Goal: Task Accomplishment & Management: Manage account settings

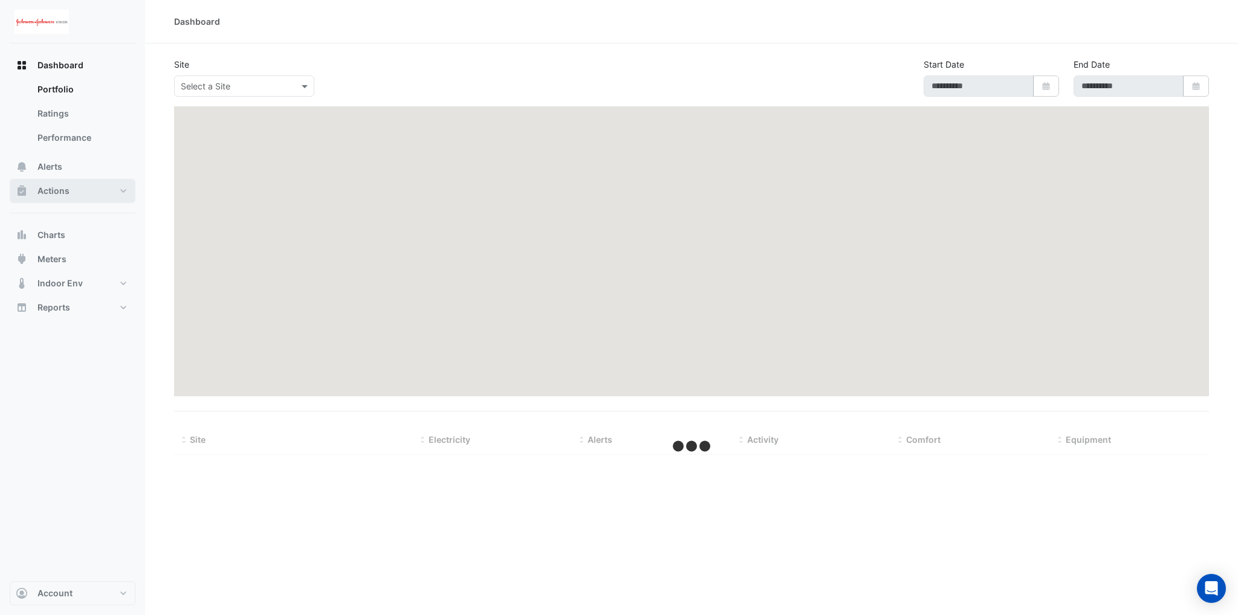
type input "**********"
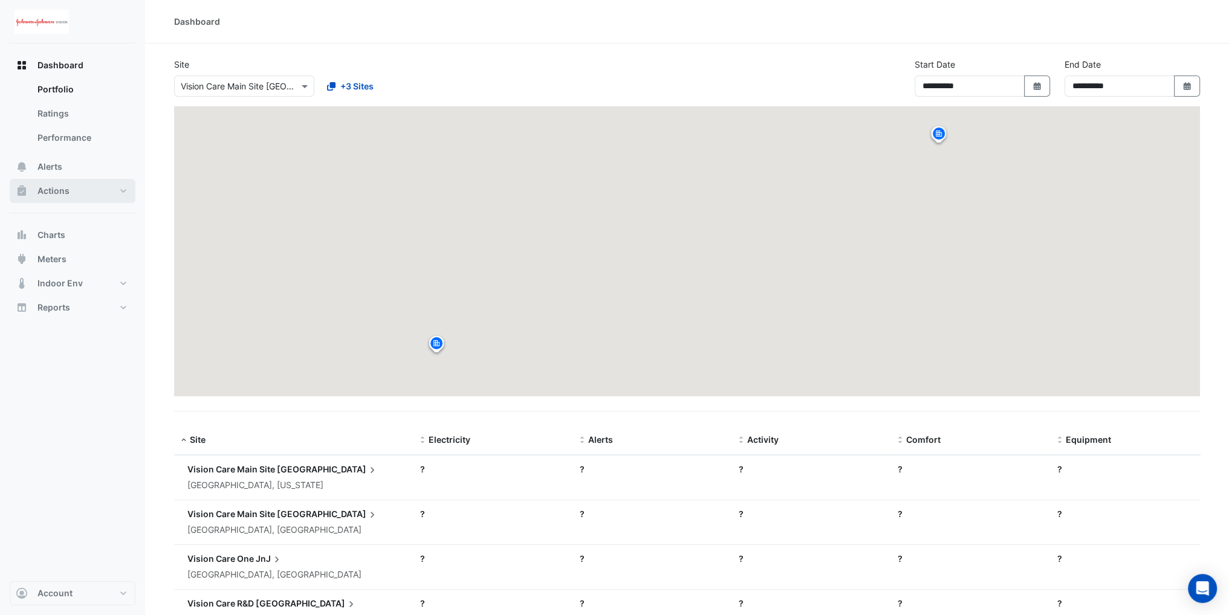
click at [94, 193] on button "Actions" at bounding box center [73, 191] width 126 height 24
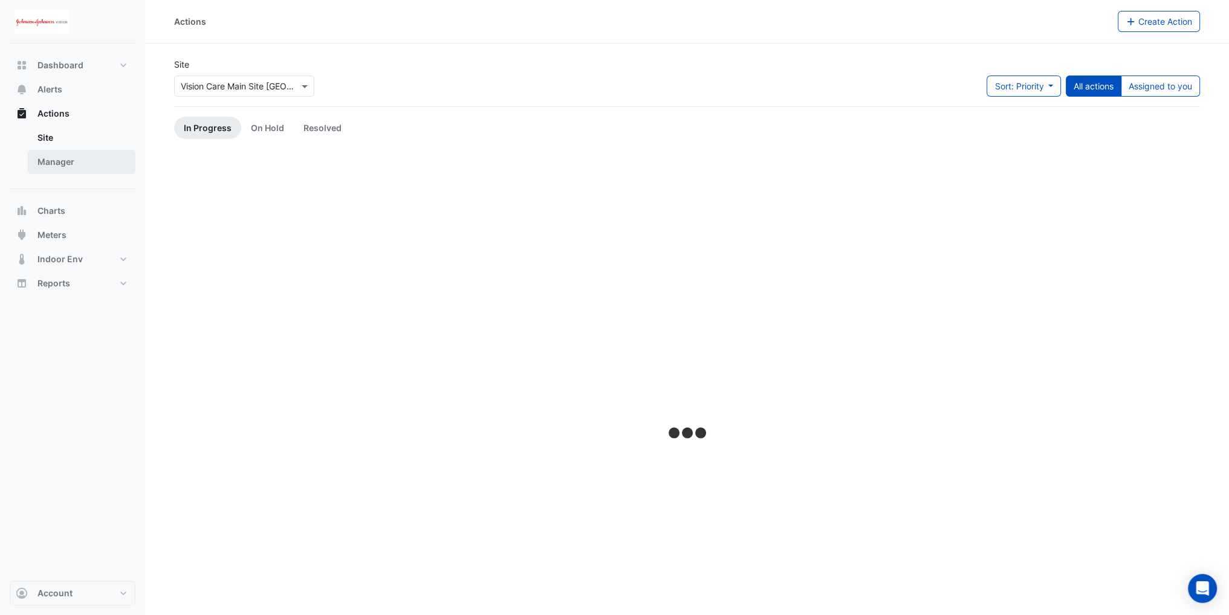
click at [75, 163] on link "Manager" at bounding box center [82, 162] width 108 height 24
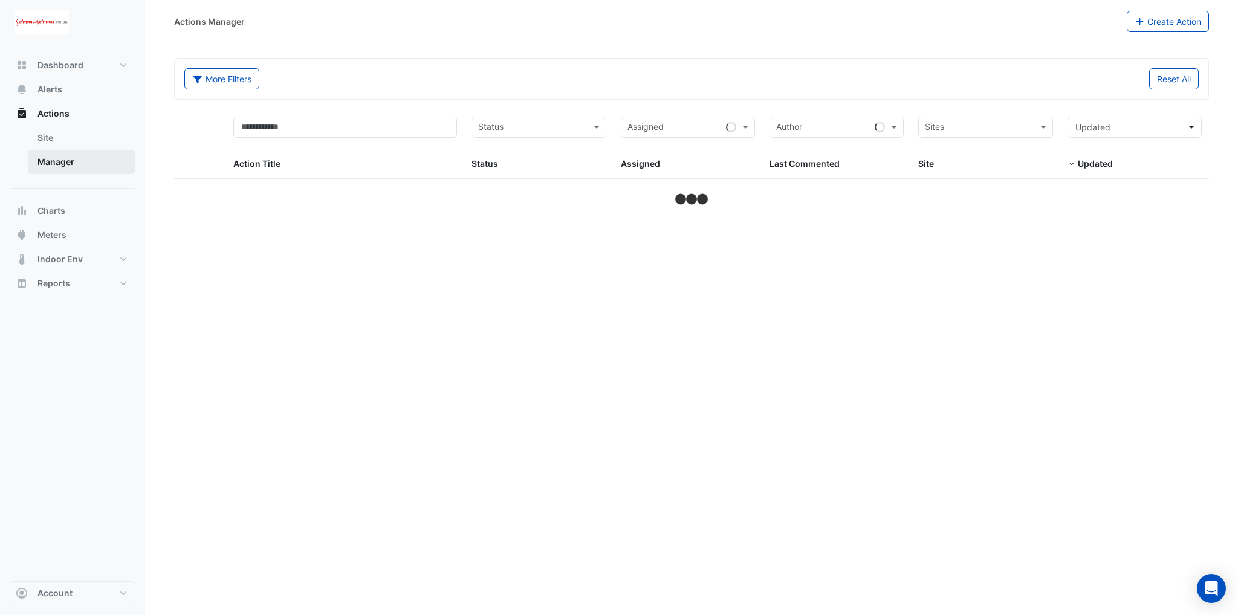
click at [62, 163] on link "Manager" at bounding box center [82, 162] width 108 height 24
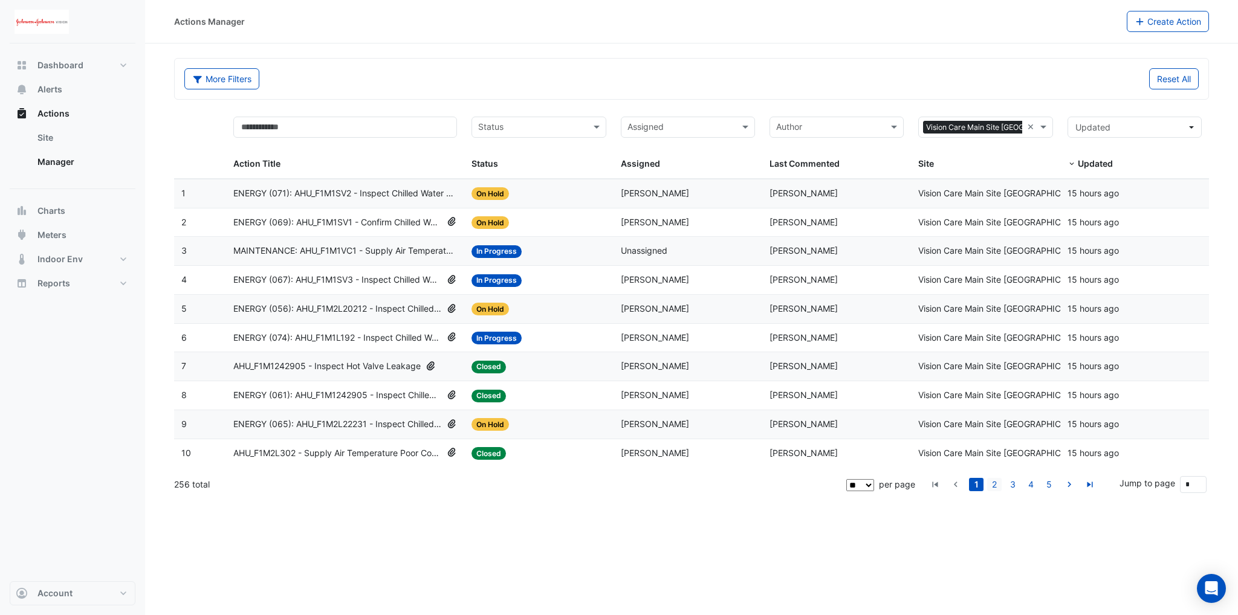
click at [994, 482] on link "2" at bounding box center [994, 484] width 15 height 13
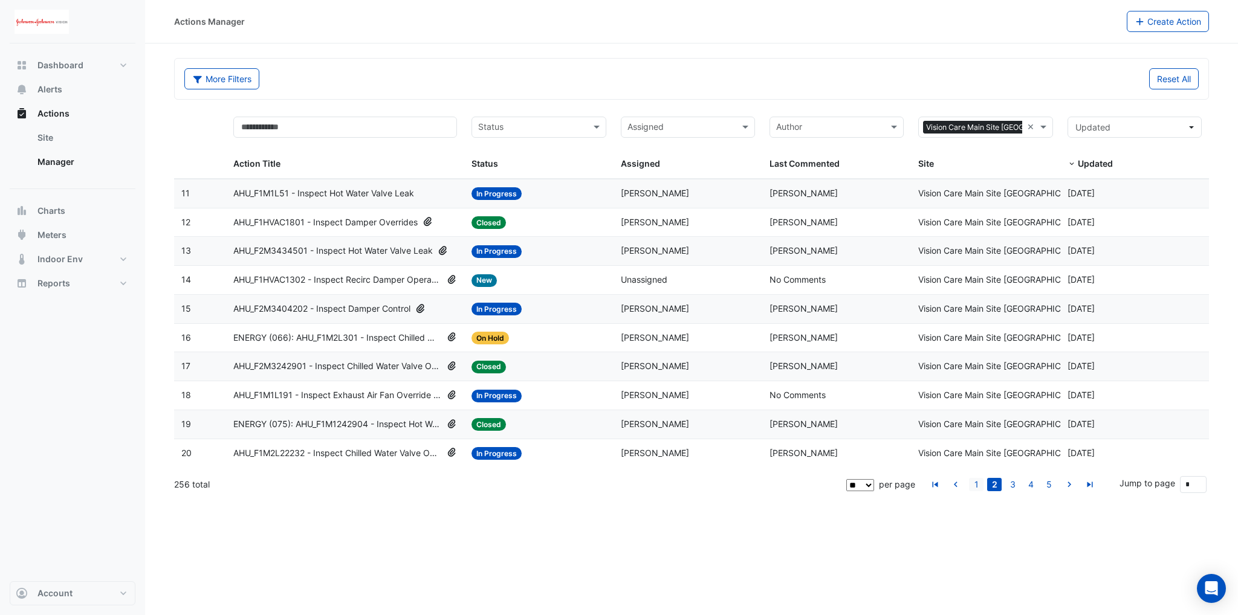
click at [978, 485] on link "1" at bounding box center [976, 484] width 15 height 13
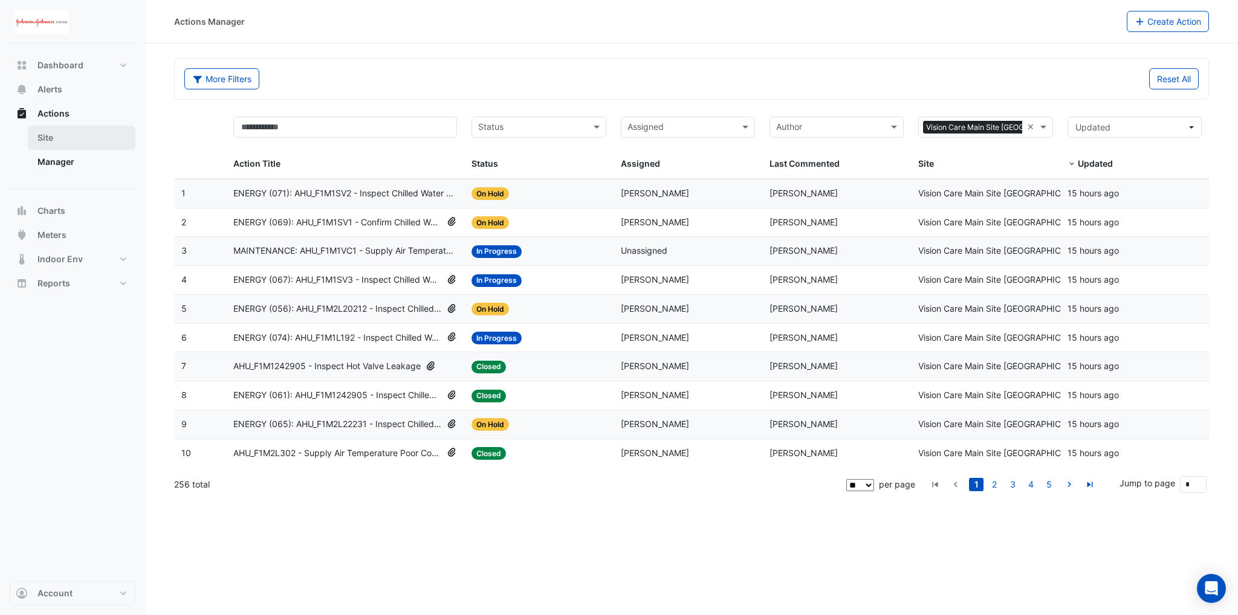
click at [39, 141] on link "Site" at bounding box center [82, 138] width 108 height 24
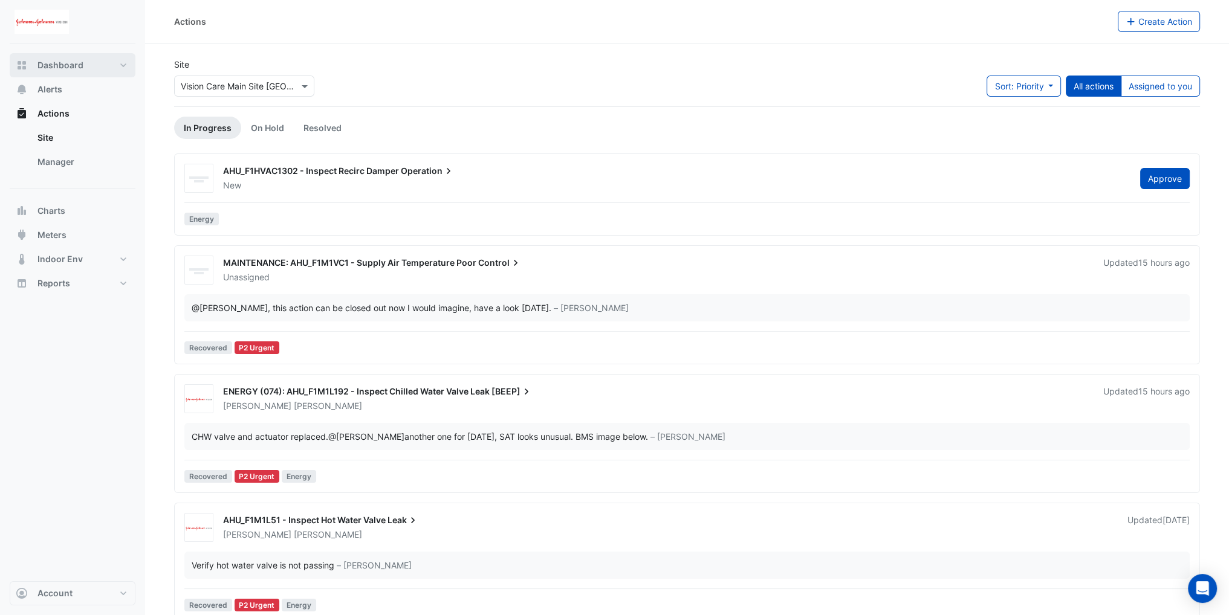
click at [78, 69] on span "Dashboard" at bounding box center [60, 65] width 46 height 12
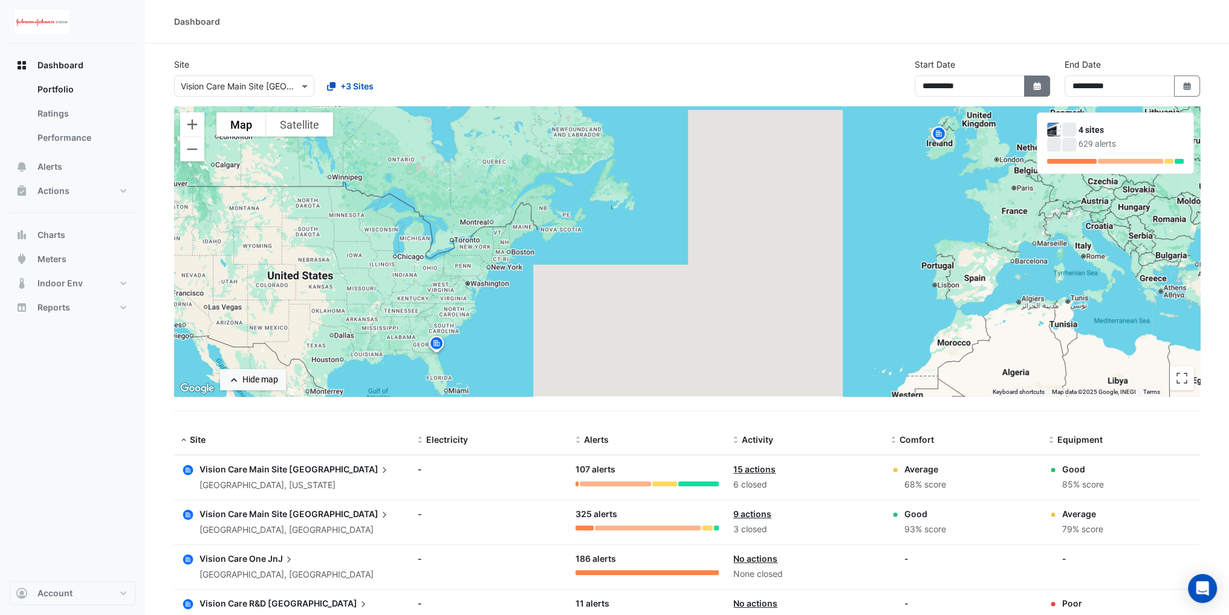
click at [1034, 81] on fa-icon "Select Date" at bounding box center [1037, 86] width 11 height 10
select select "*"
select select "****"
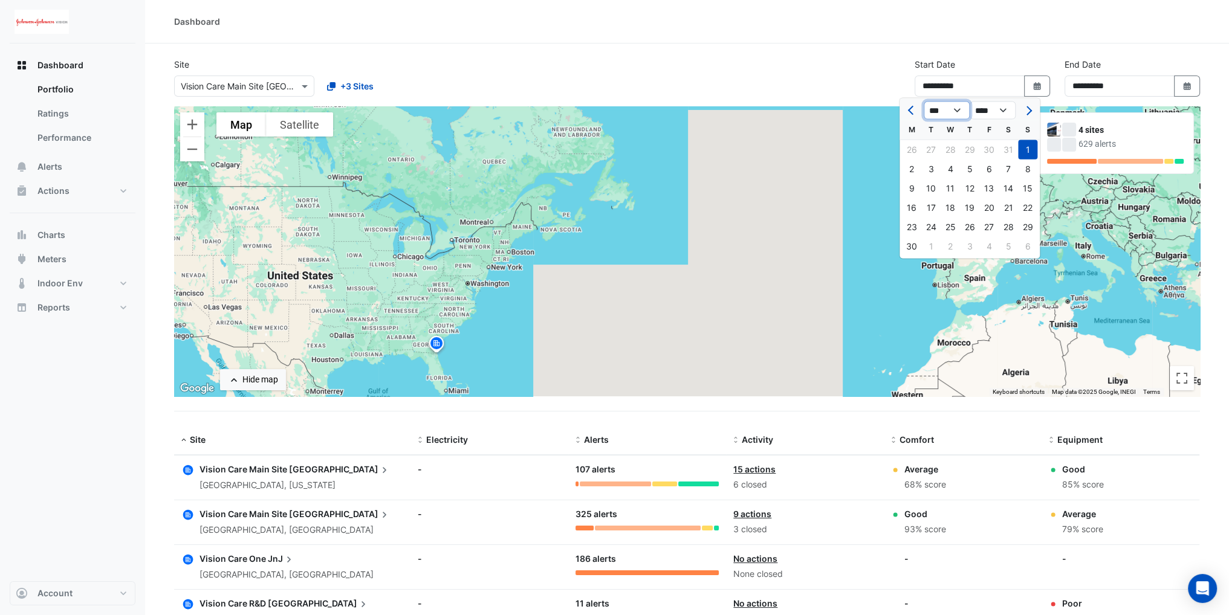
click at [953, 112] on select "*** *** *** *** *** *** *** ***" at bounding box center [947, 111] width 46 height 18
select select "*"
click at [924, 102] on select "*** *** *** *** *** *** *** ***" at bounding box center [947, 111] width 46 height 18
click at [950, 146] on div "1" at bounding box center [950, 149] width 19 height 19
type input "**********"
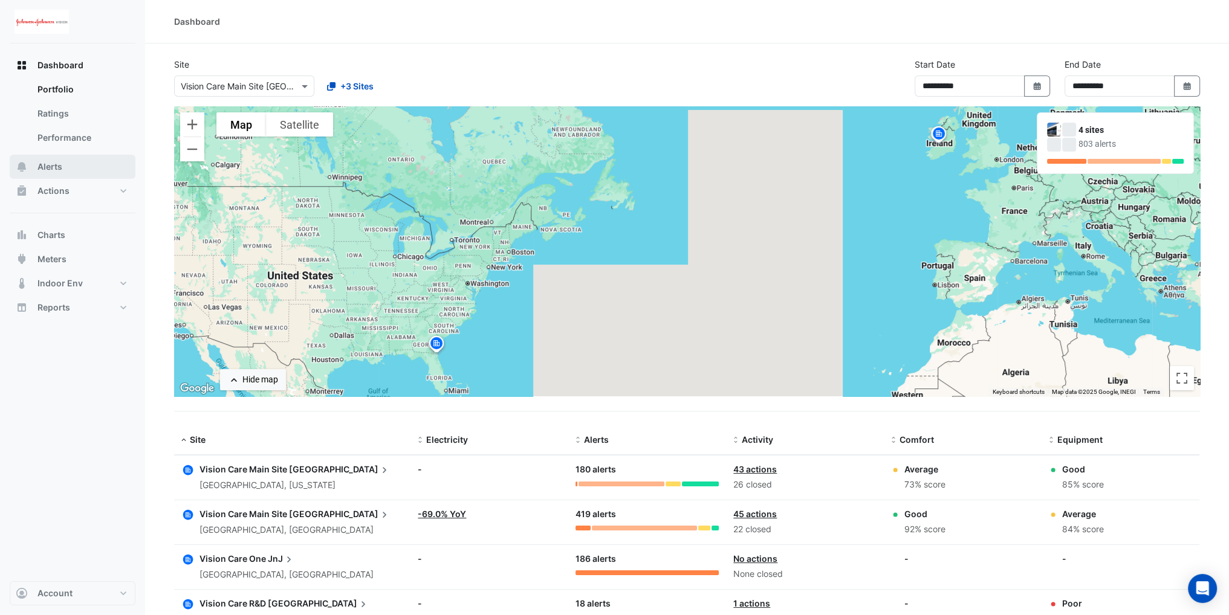
click at [63, 164] on button "Alerts" at bounding box center [73, 167] width 126 height 24
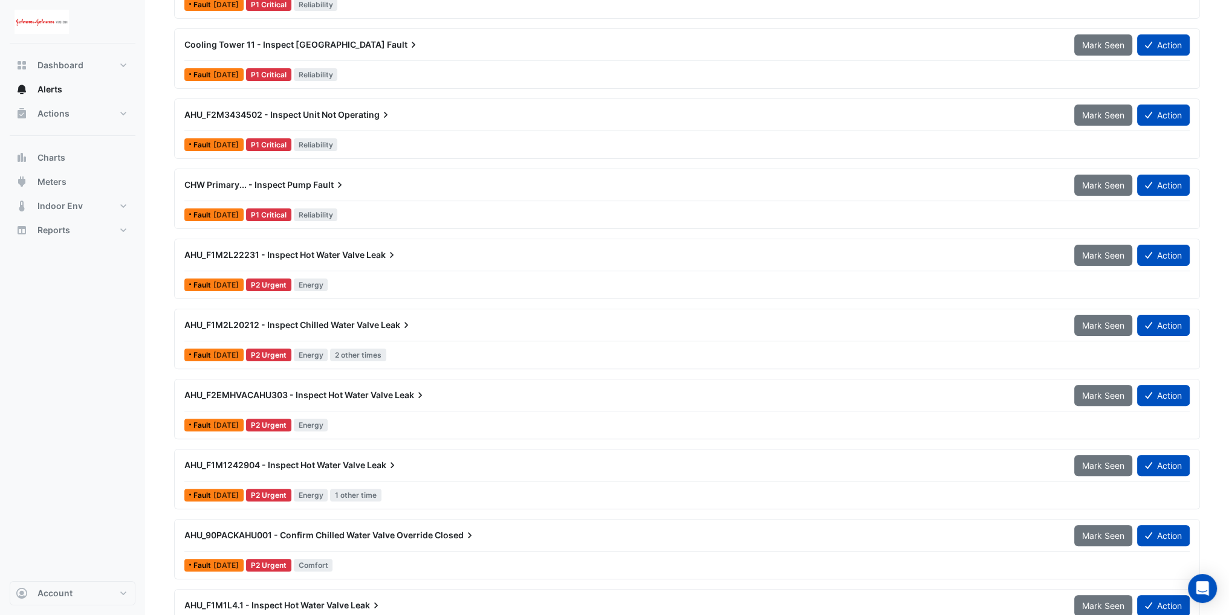
scroll to position [423, 0]
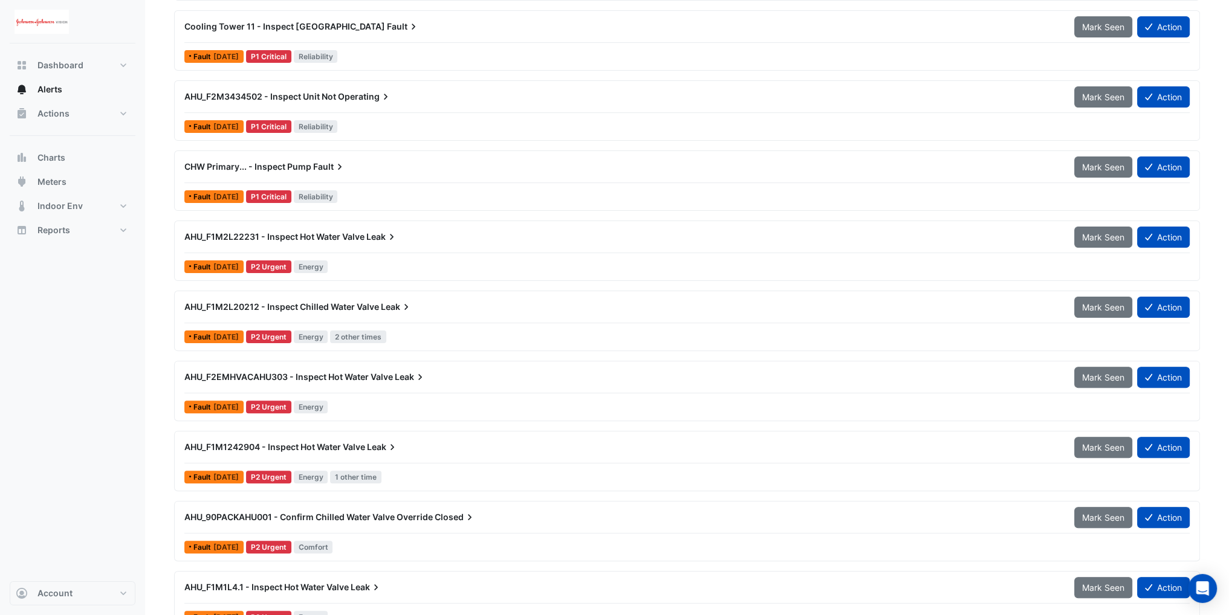
click at [319, 303] on span "AHU_F1M2L20212 - Inspect Chilled Water Valve" at bounding box center [281, 307] width 195 height 10
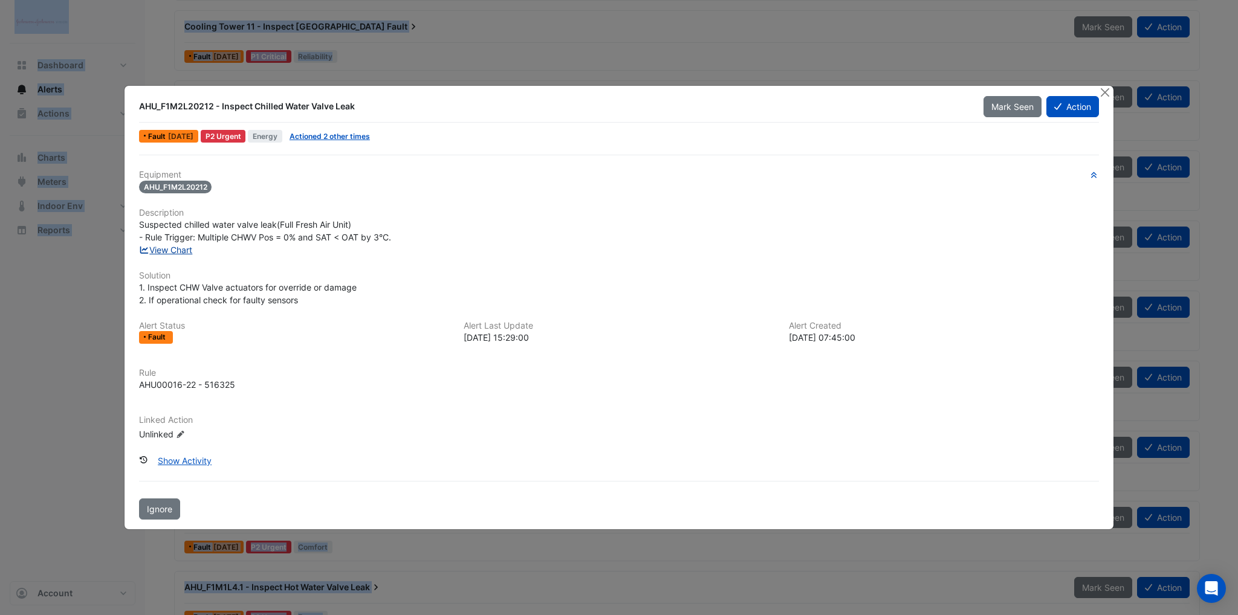
click at [172, 247] on link "View Chart" at bounding box center [166, 250] width 54 height 10
click at [1103, 94] on button "Close" at bounding box center [1105, 92] width 13 height 13
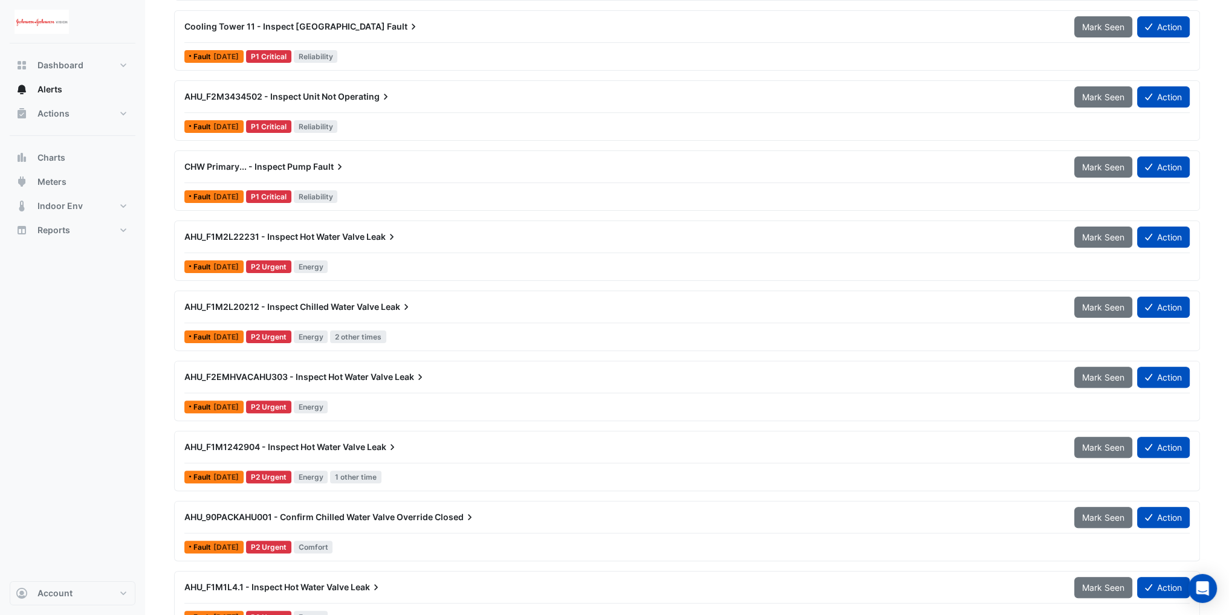
click at [273, 310] on div "AHU_F1M2L20212 - Inspect Chilled Water Valve Leak" at bounding box center [622, 307] width 890 height 22
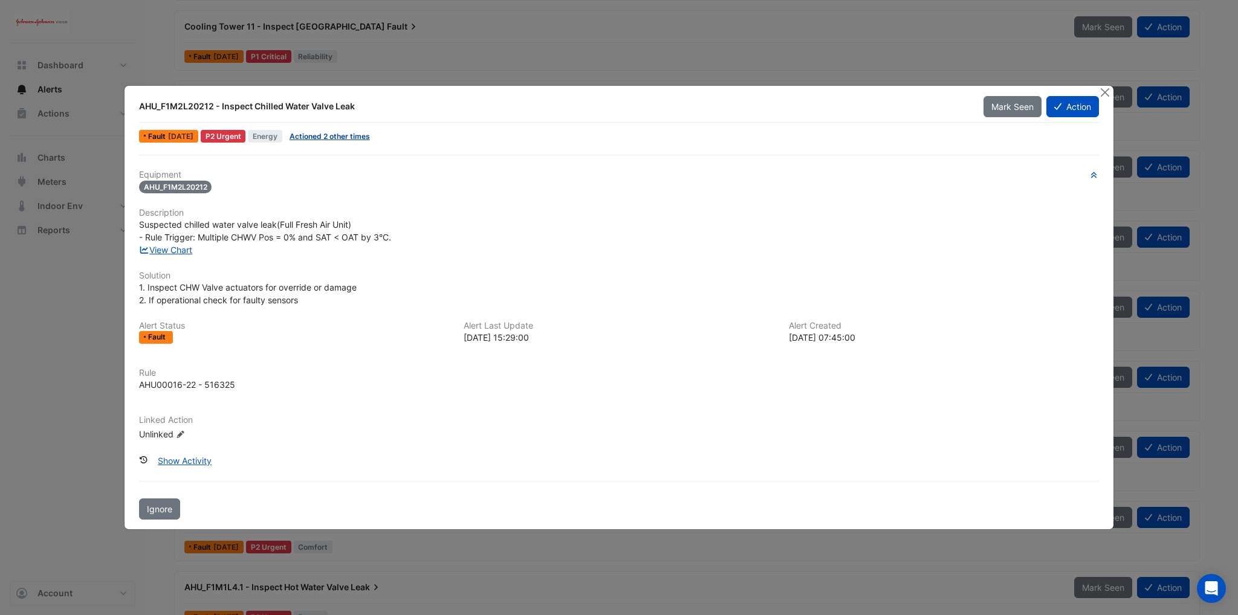
click at [338, 141] on link "Actioned 2 other times" at bounding box center [330, 136] width 80 height 9
click at [1101, 93] on button "Close" at bounding box center [1105, 92] width 13 height 13
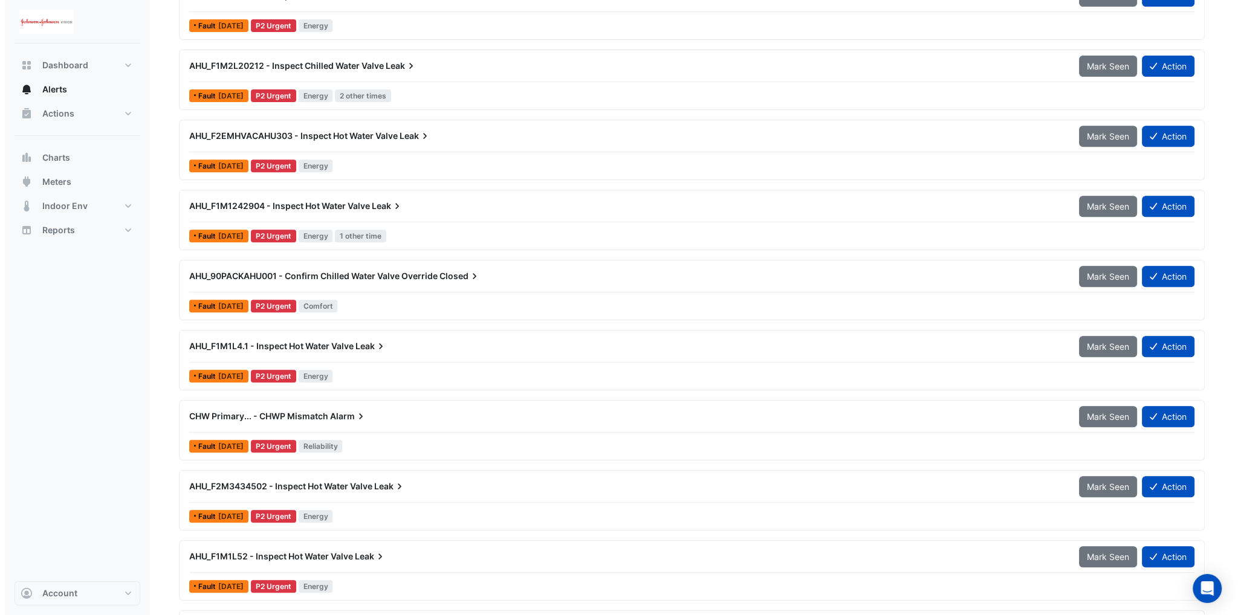
scroll to position [665, 0]
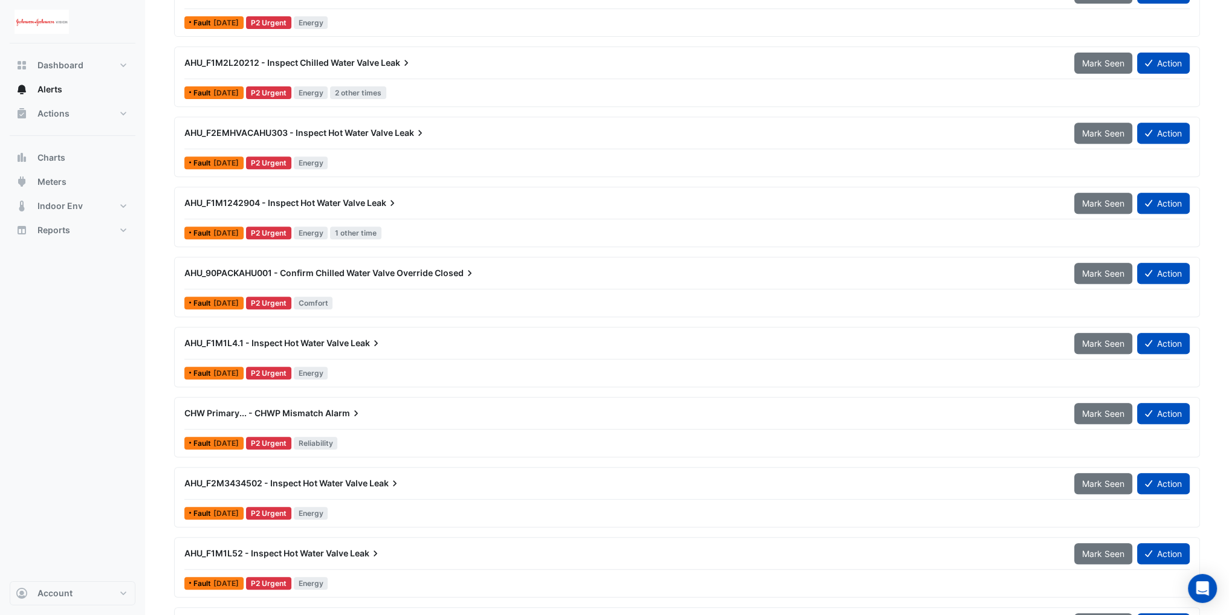
click at [282, 203] on span "AHU_F1M1242904 - Inspect Hot Water Valve" at bounding box center [274, 203] width 181 height 10
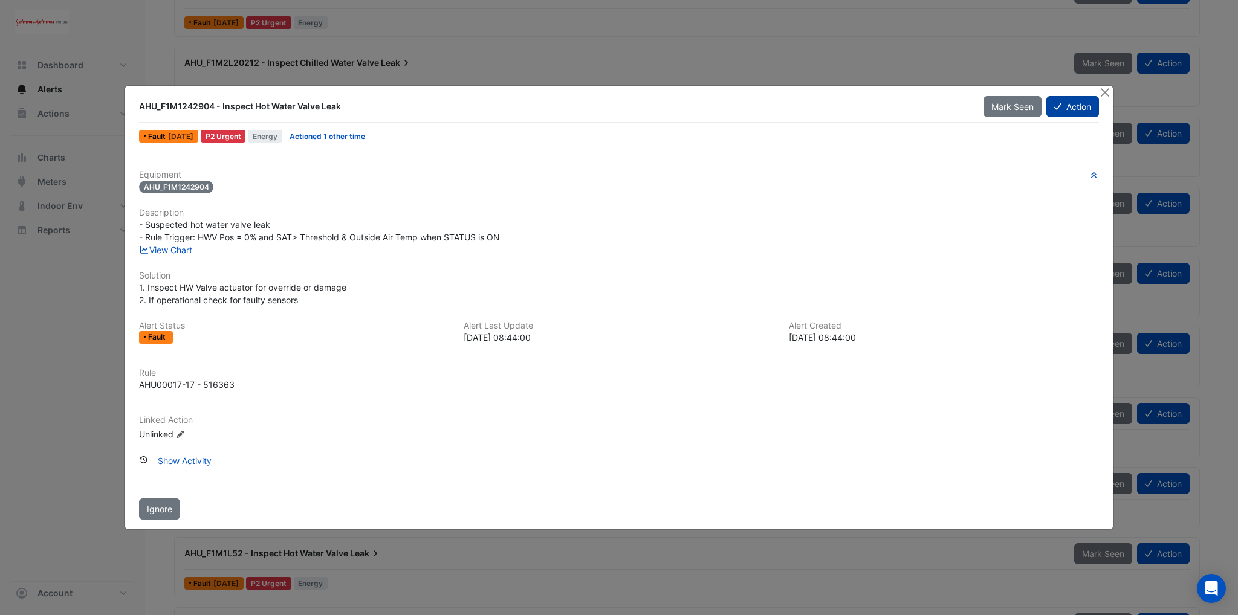
click at [1071, 109] on button "Action" at bounding box center [1073, 106] width 53 height 21
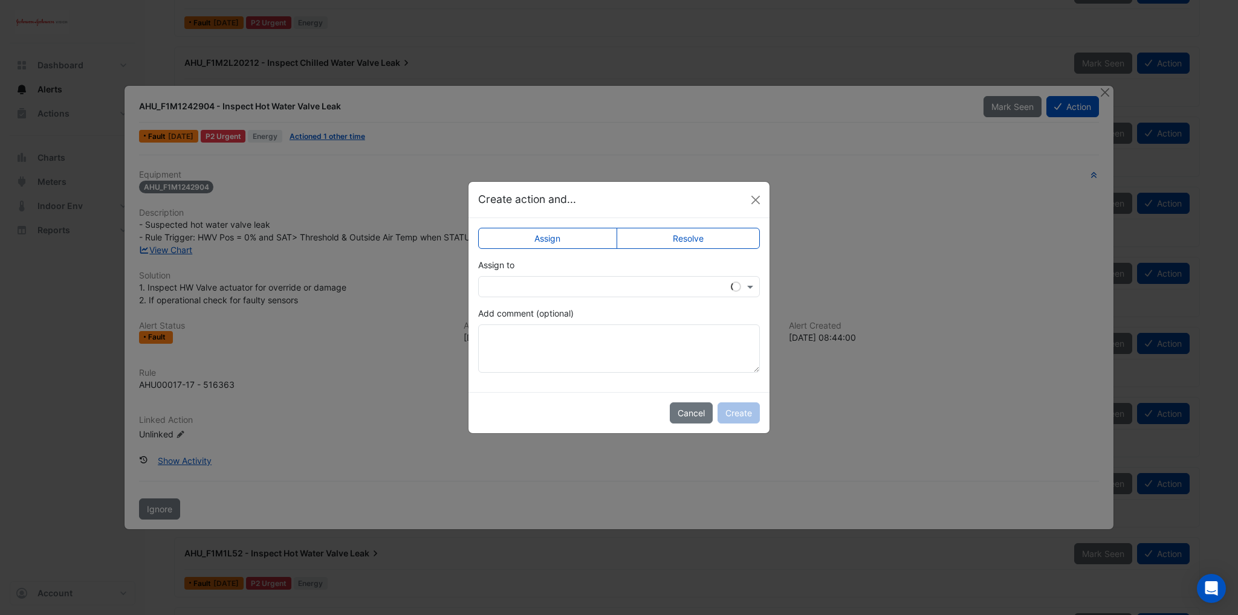
click at [559, 286] on input "text" at bounding box center [607, 287] width 244 height 13
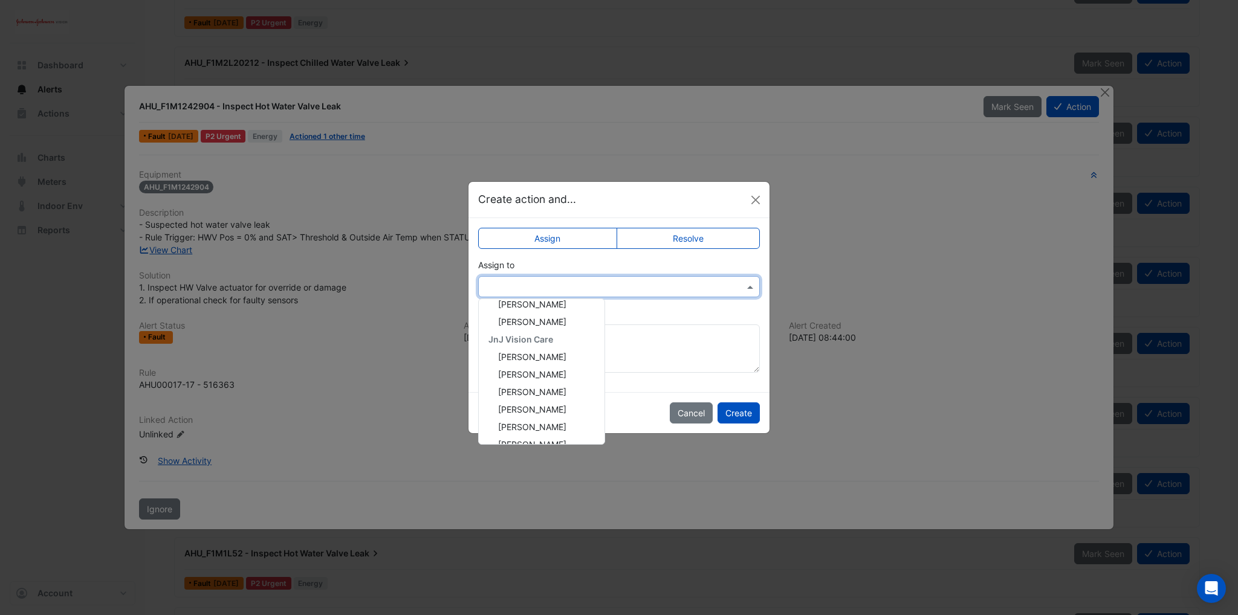
scroll to position [200, 0]
click at [542, 372] on span "Brian Heffernan" at bounding box center [532, 376] width 68 height 10
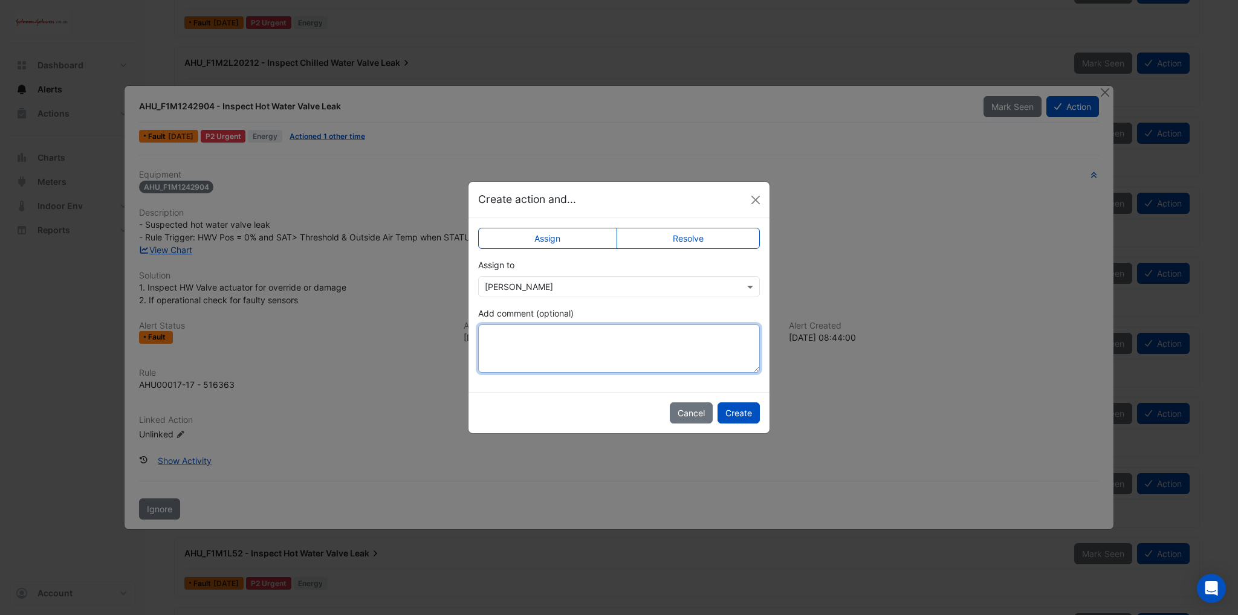
click at [554, 358] on textarea "Add comment (optional)" at bounding box center [619, 349] width 282 height 48
click at [544, 288] on input "text" at bounding box center [607, 287] width 244 height 13
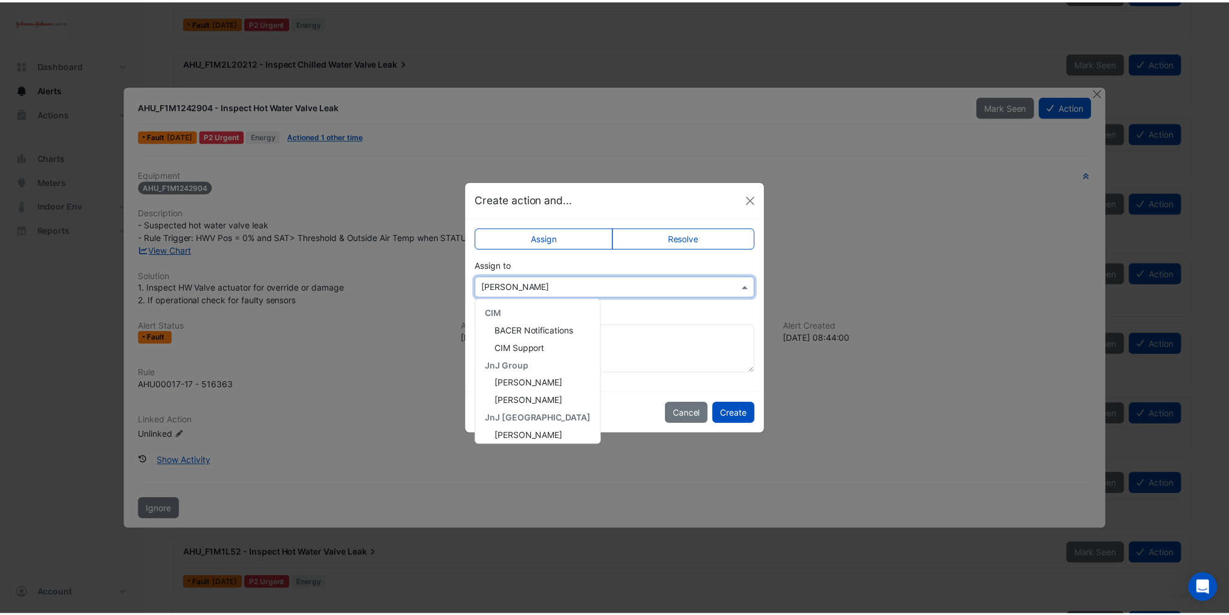
scroll to position [268, 0]
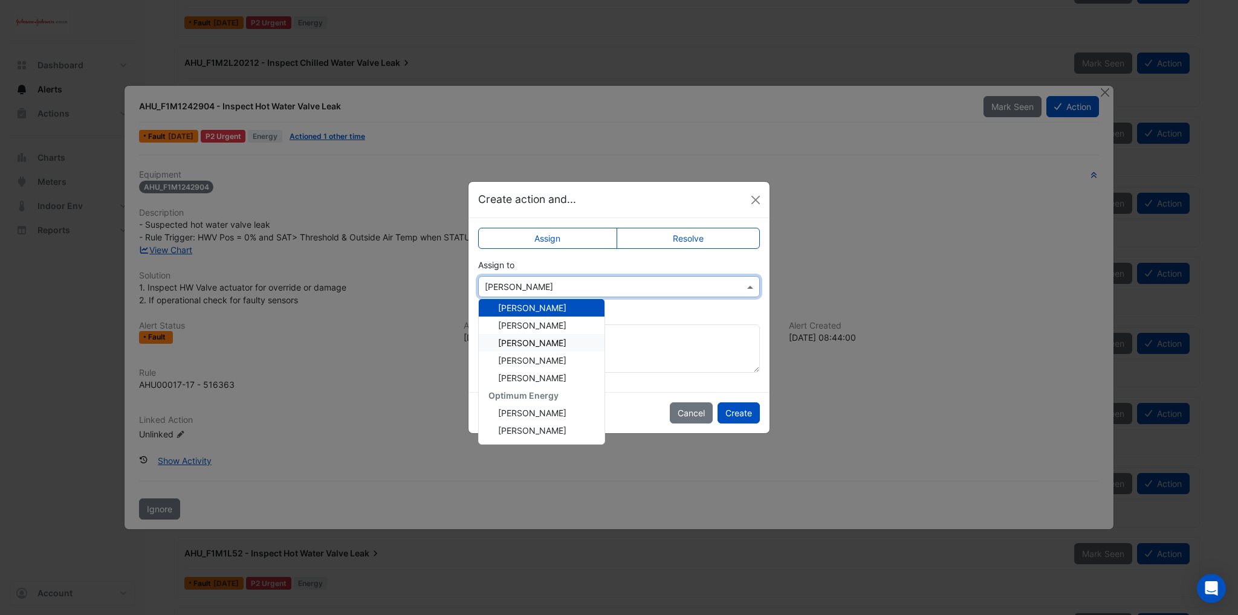
click at [539, 346] on span "Frank McGuire" at bounding box center [532, 343] width 68 height 10
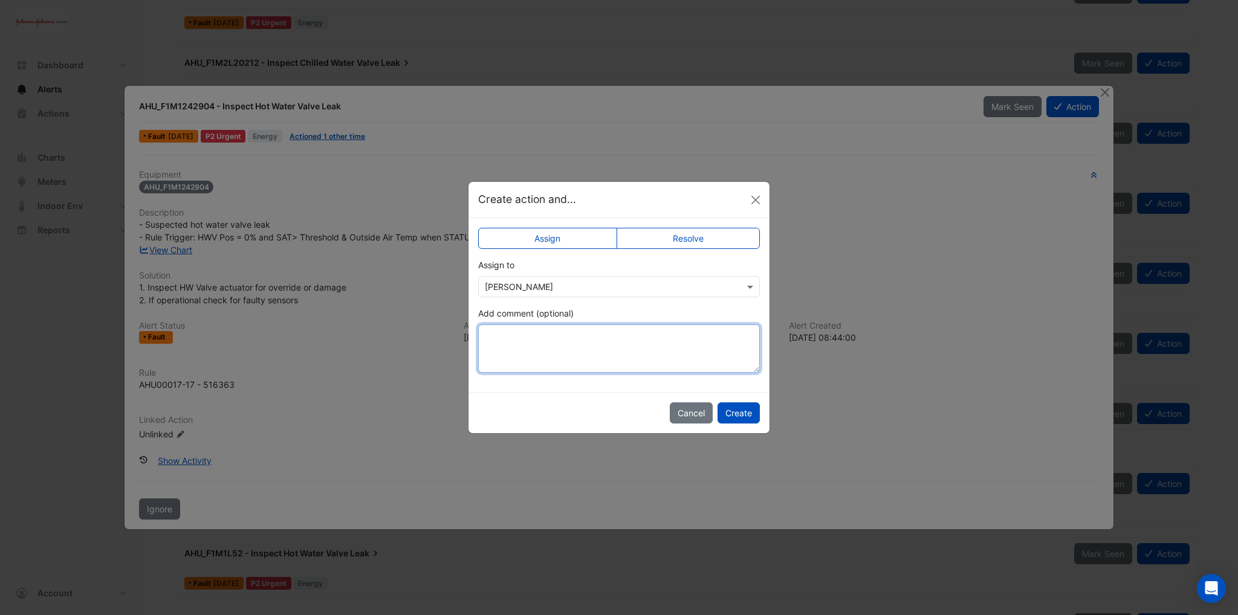
click at [522, 341] on textarea "Add comment (optional)" at bounding box center [619, 349] width 282 height 48
type textarea "**********"
click at [730, 410] on button "Create" at bounding box center [739, 413] width 42 height 21
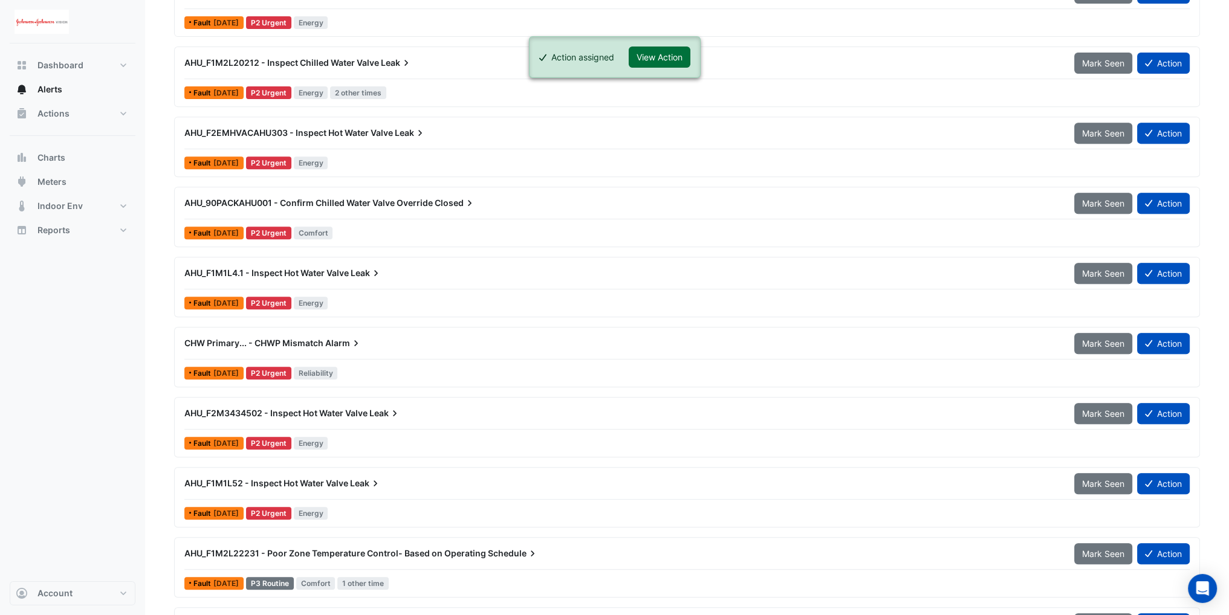
click at [657, 56] on button "View Action" at bounding box center [660, 57] width 62 height 21
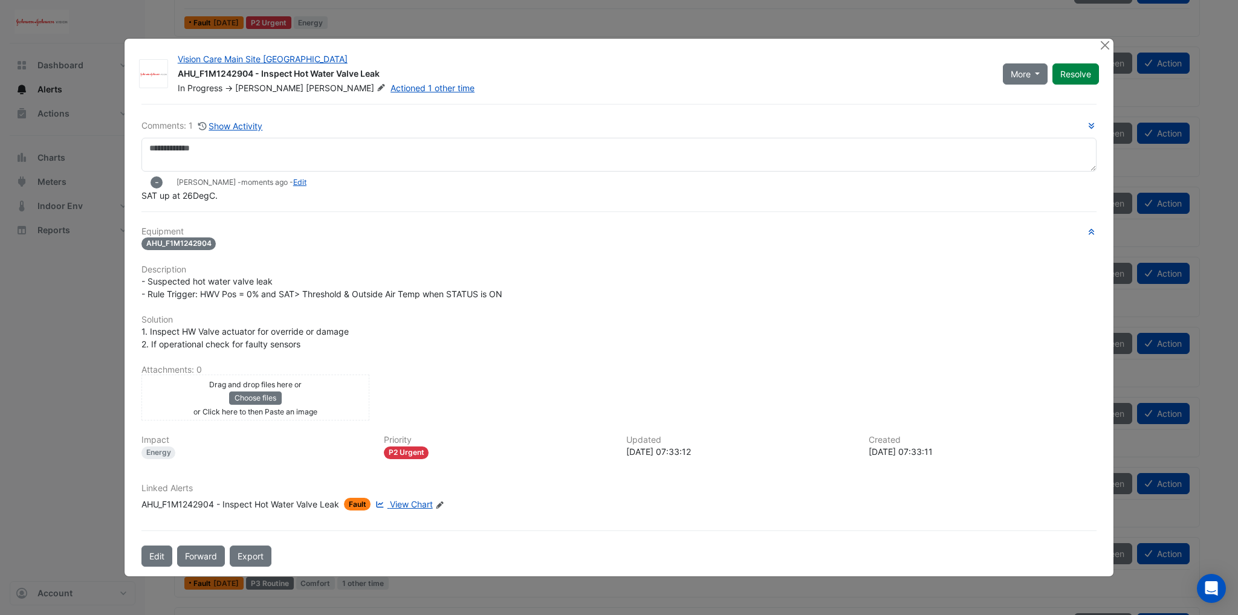
click at [300, 398] on div "Drag and drop files here or Choose files or Click here to then Paste an image" at bounding box center [255, 398] width 222 height 40
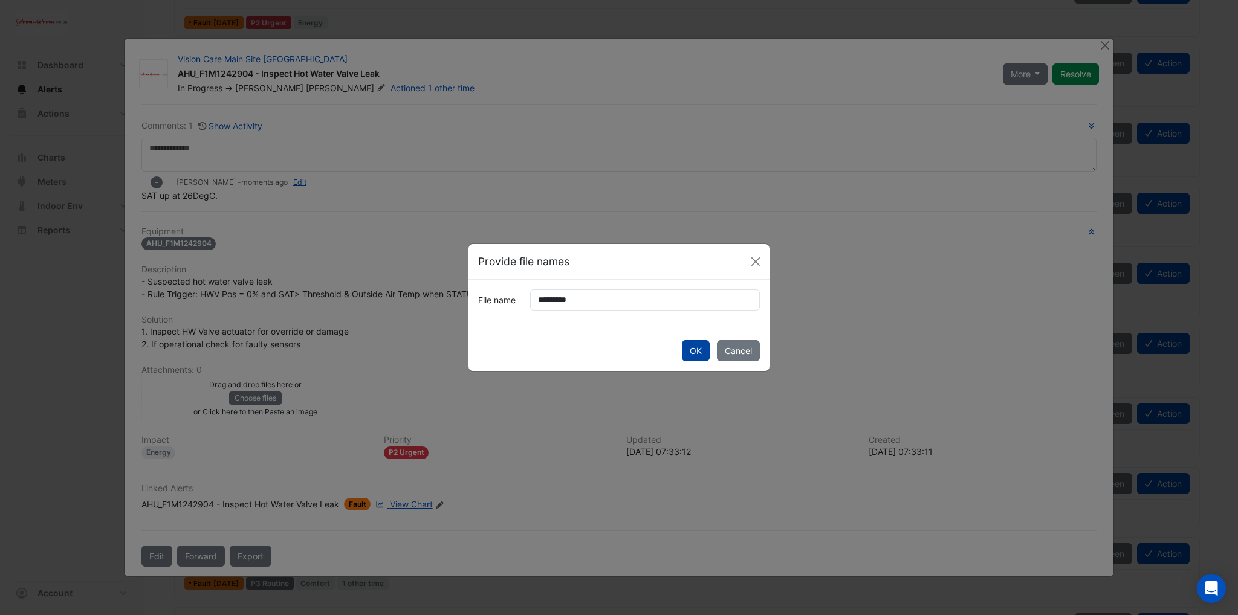
click at [692, 351] on button "OK" at bounding box center [696, 350] width 28 height 21
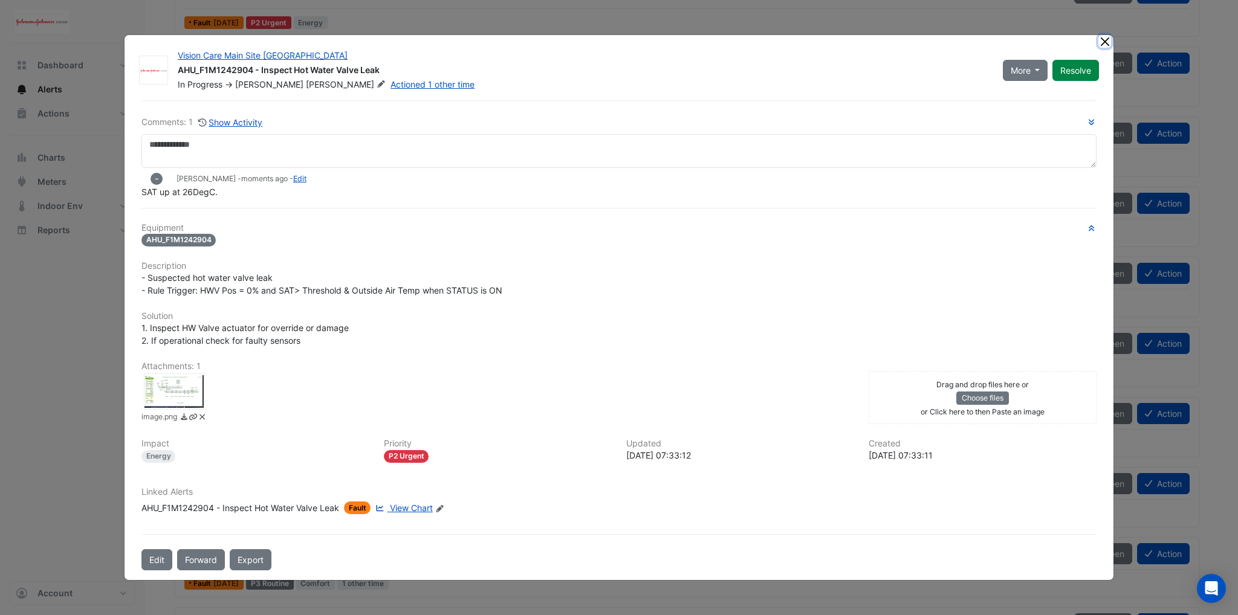
click at [1100, 44] on button "Close" at bounding box center [1105, 41] width 13 height 13
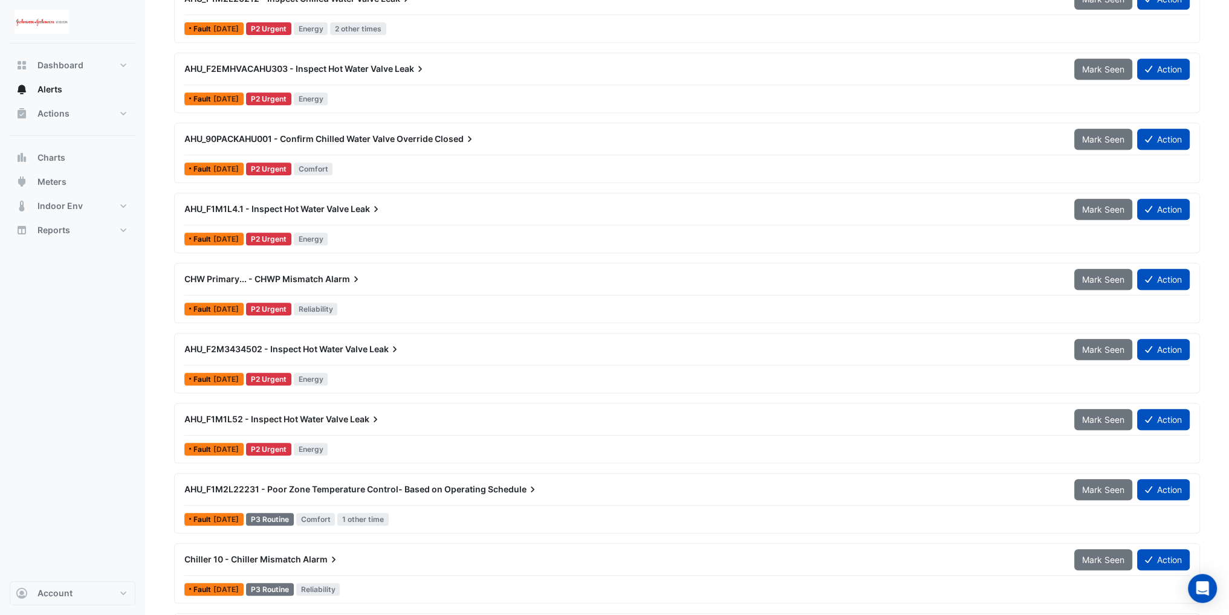
scroll to position [786, 0]
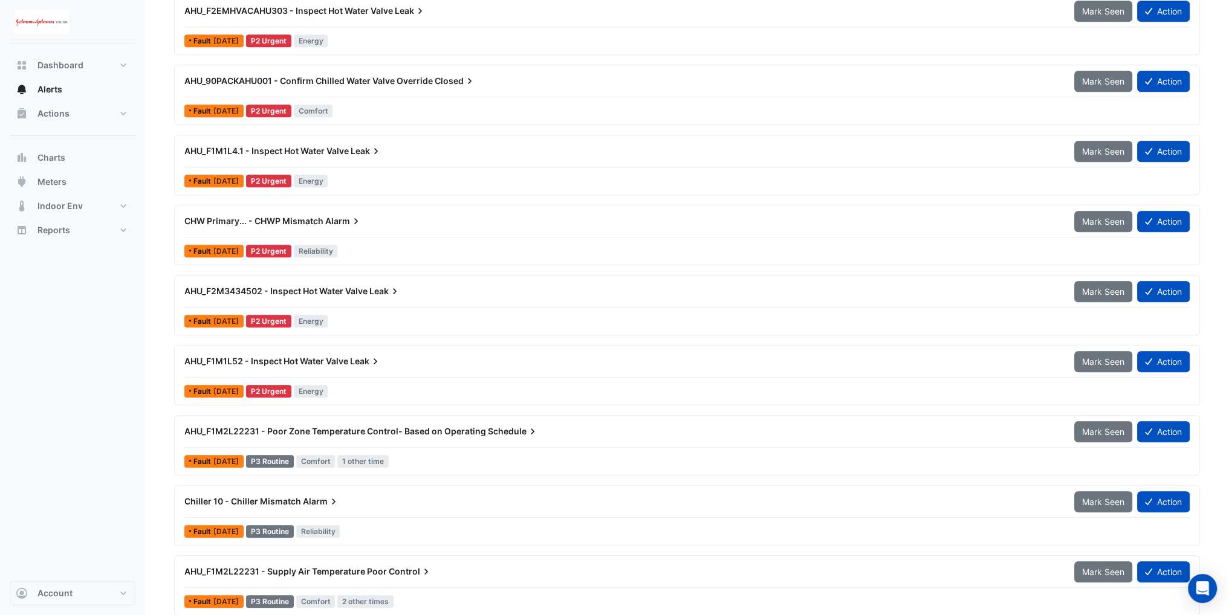
click at [261, 287] on span "AHU_F2M3434502 - Inspect Hot Water Valve" at bounding box center [275, 291] width 183 height 10
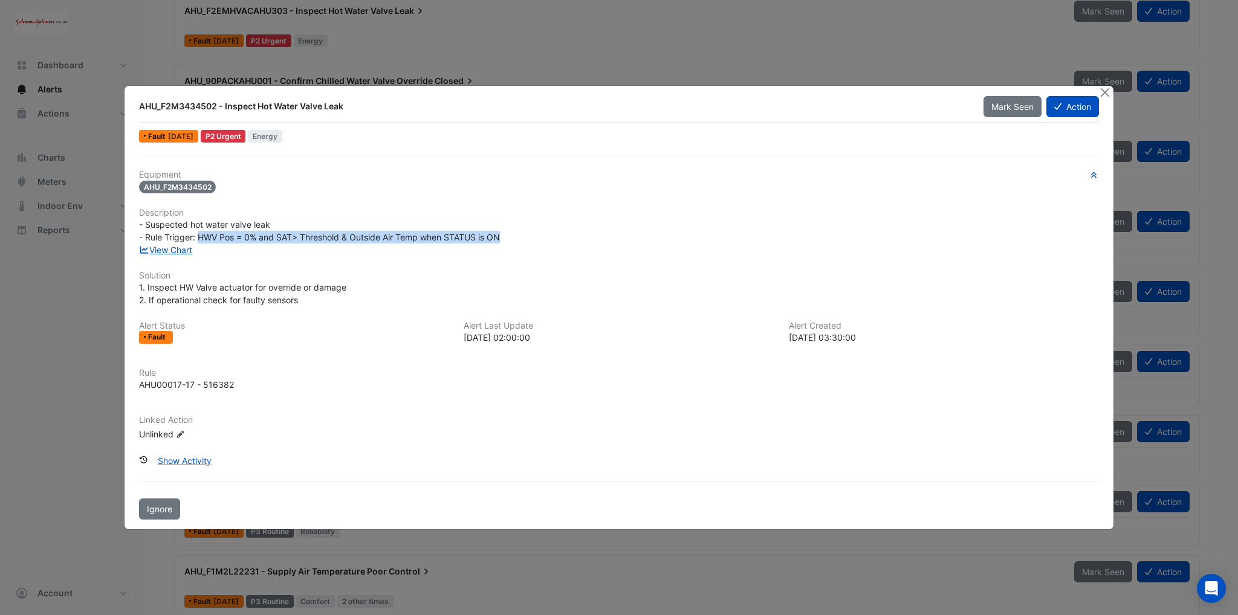
drag, startPoint x: 197, startPoint y: 239, endPoint x: 505, endPoint y: 232, distance: 308.4
click at [505, 232] on div "- Suspected hot water valve leak - Rule Trigger: HWV Pos = 0% and SAT> Threshol…" at bounding box center [619, 230] width 960 height 25
click at [307, 290] on span "1. Inspect HW Valve actuator for override or damage 2. If operational check for…" at bounding box center [242, 293] width 207 height 23
click at [171, 252] on link "View Chart" at bounding box center [166, 250] width 54 height 10
click at [1108, 95] on button "Close" at bounding box center [1105, 92] width 13 height 13
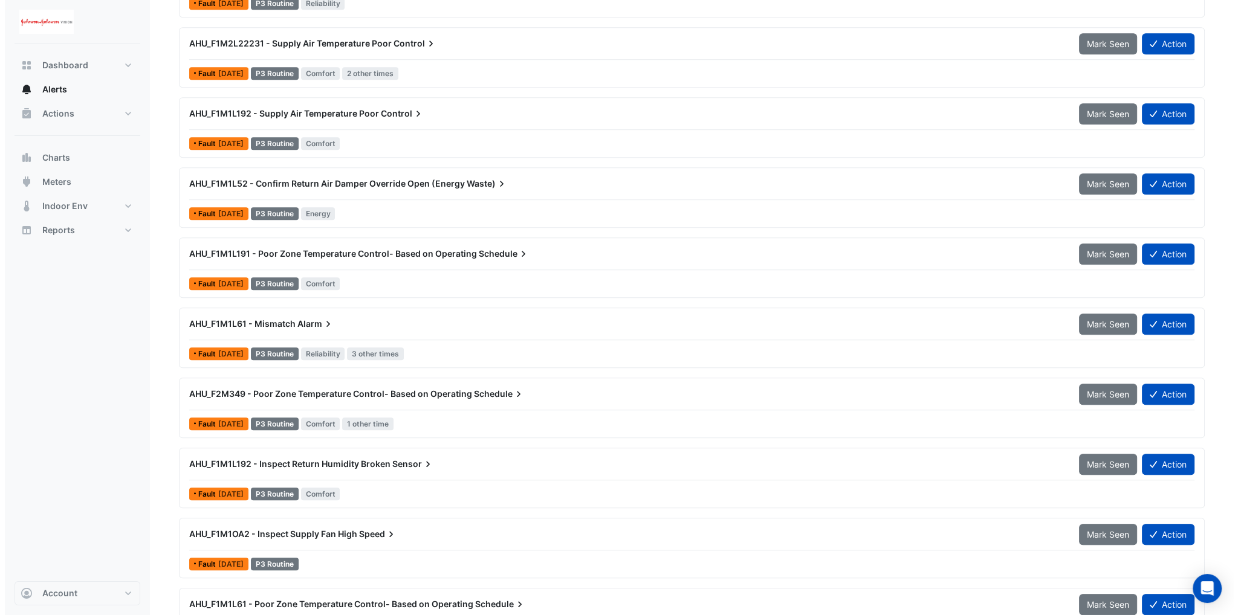
scroll to position [1330, 0]
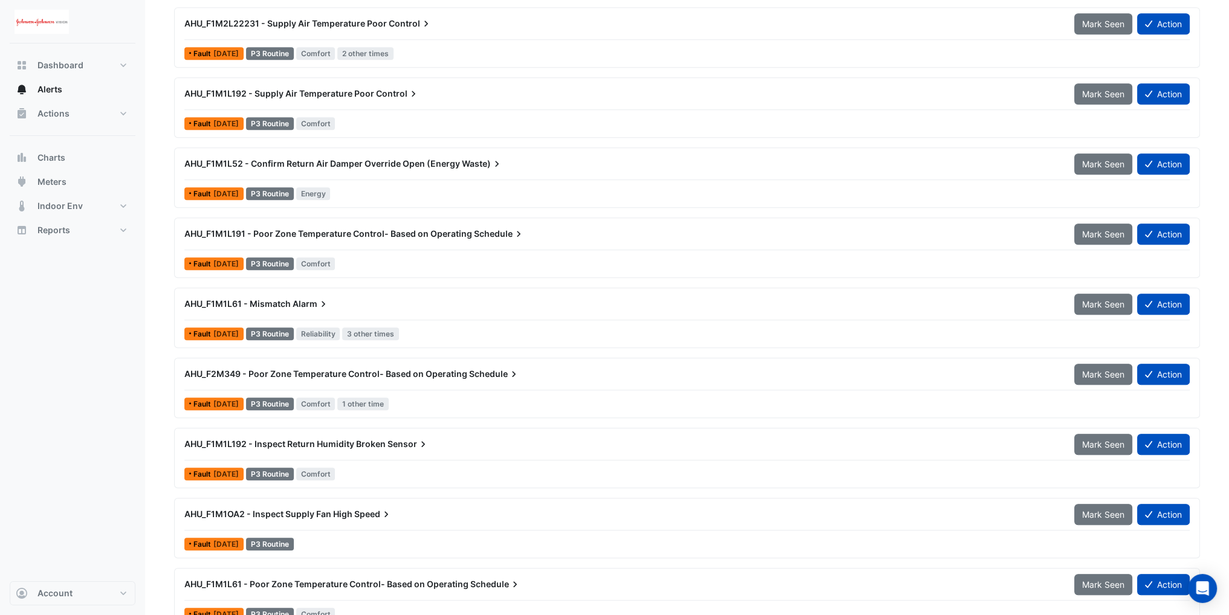
click at [316, 240] on div "AHU_F1M1L191 - Poor Zone Temperature Control- Based on Operating Schedule" at bounding box center [622, 234] width 890 height 22
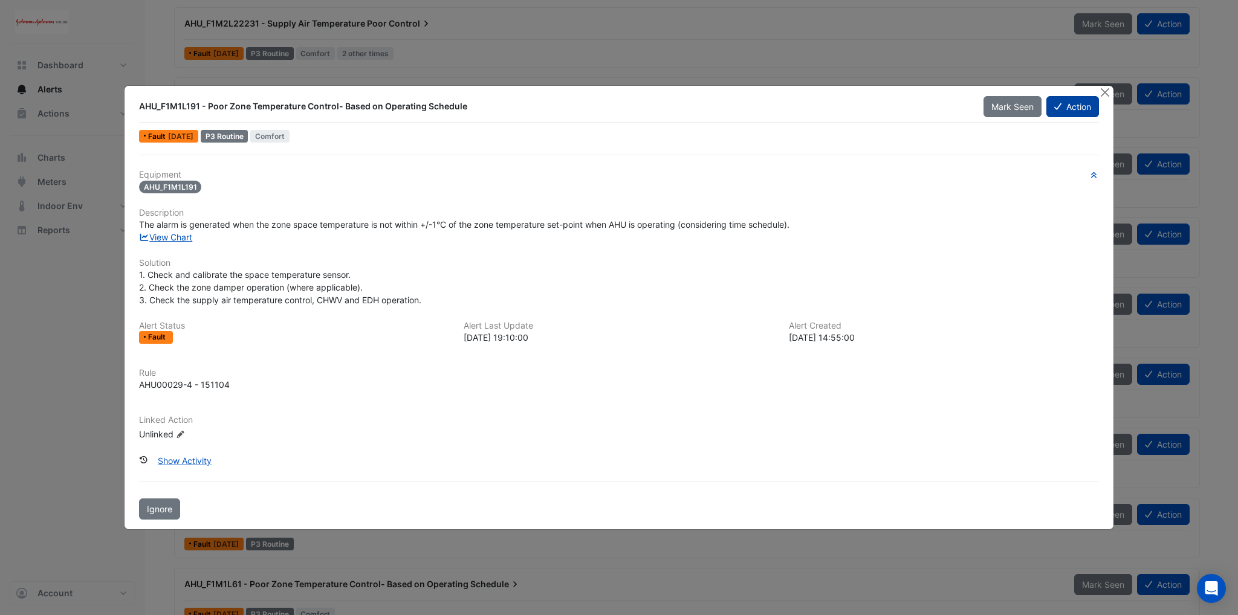
click at [1057, 112] on button "Action" at bounding box center [1073, 106] width 53 height 21
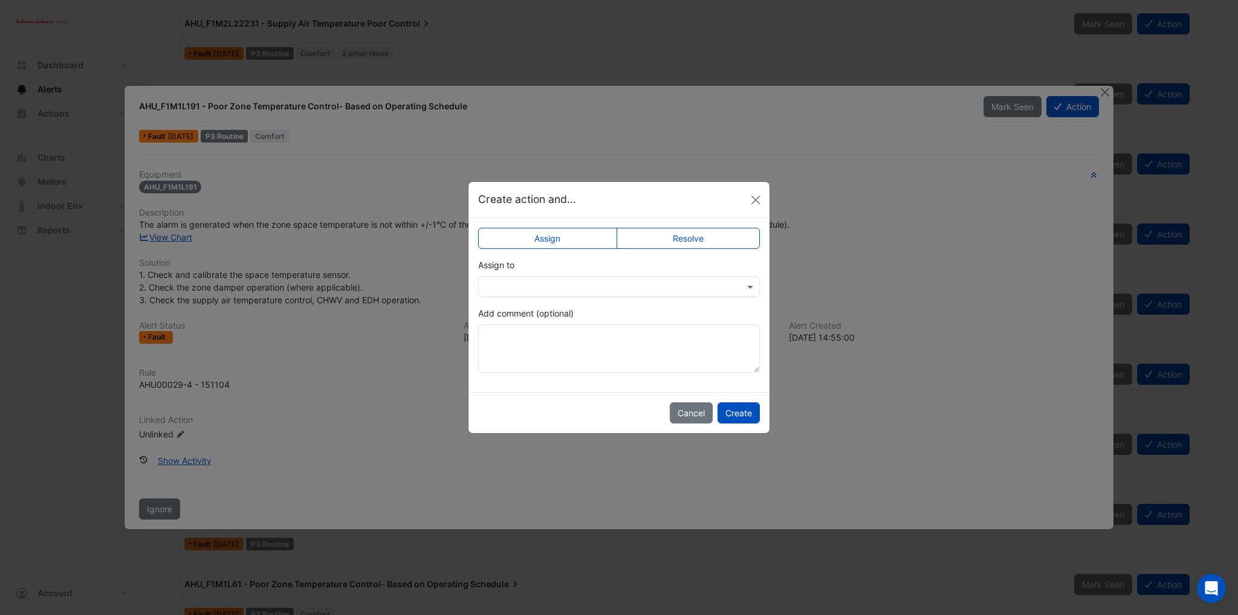
click at [542, 292] on div at bounding box center [619, 286] width 282 height 21
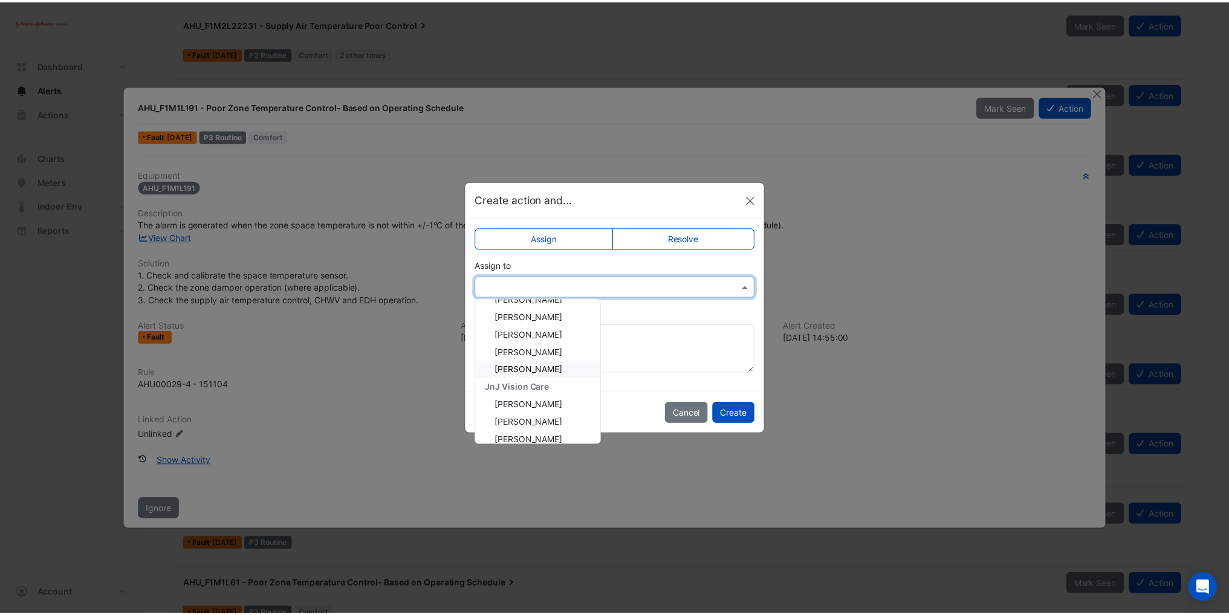
scroll to position [181, 0]
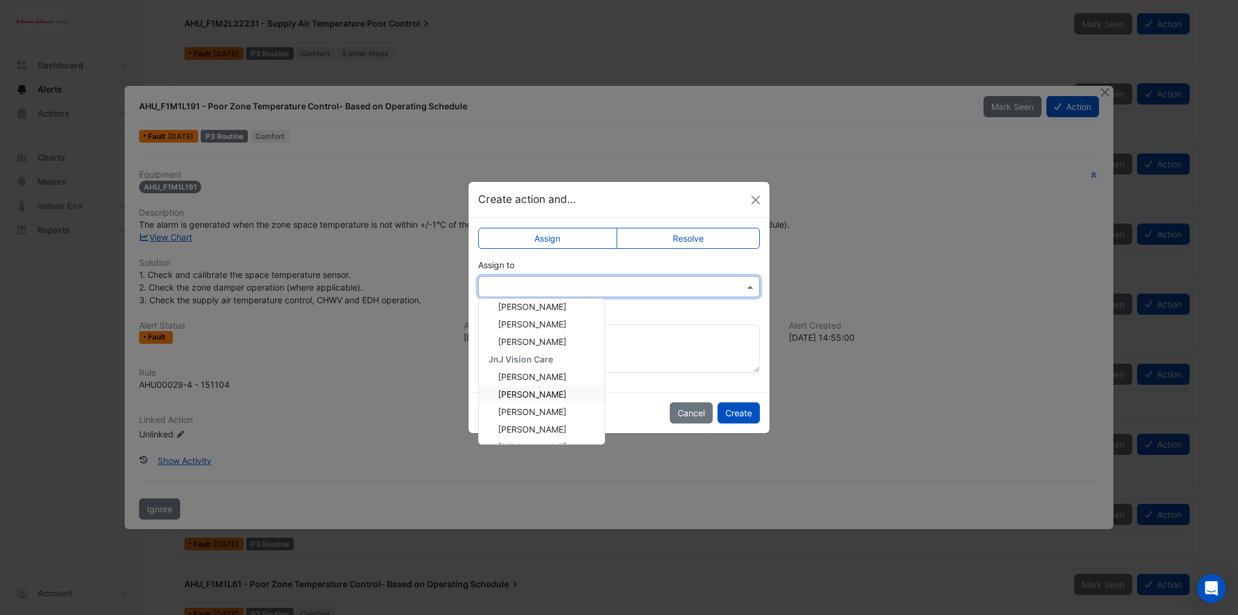
click at [537, 396] on span "Brian Heffernan" at bounding box center [532, 394] width 68 height 10
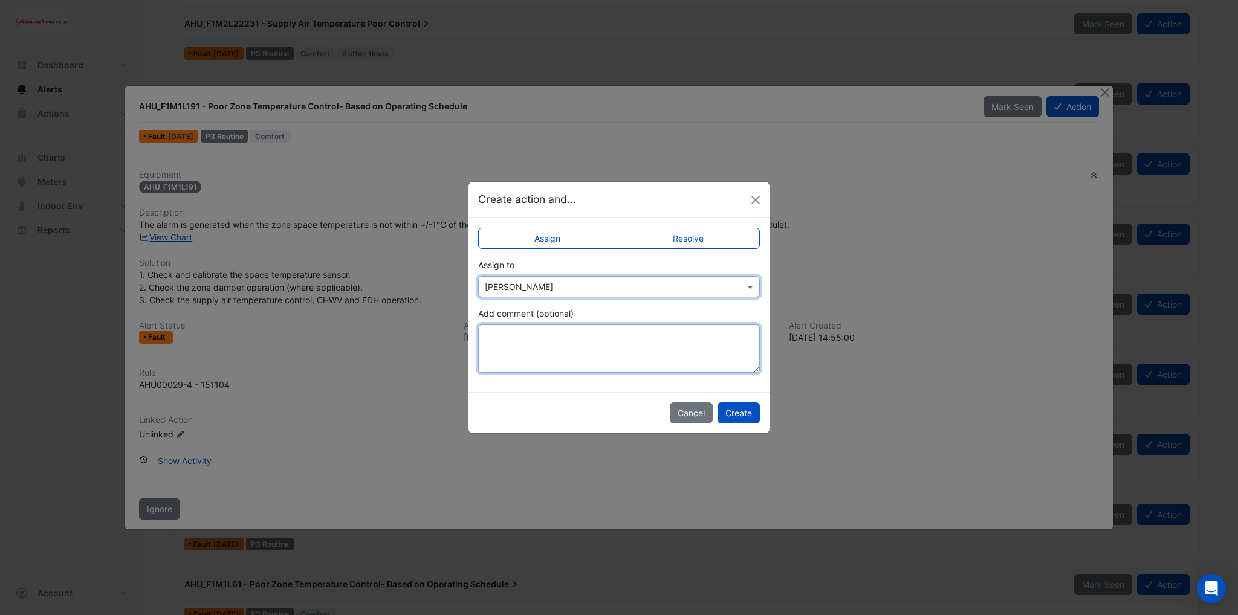
click at [511, 344] on textarea "Add comment (optional)" at bounding box center [619, 349] width 282 height 48
click at [660, 334] on textarea "**********" at bounding box center [619, 349] width 282 height 48
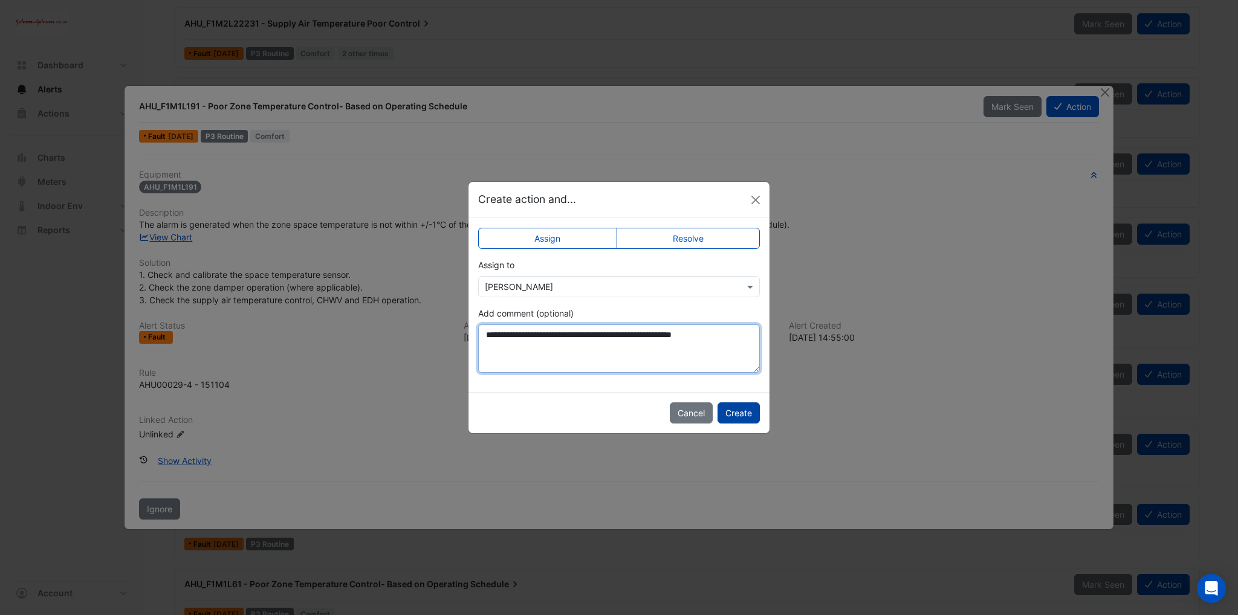
type textarea "**********"
click at [747, 412] on button "Create" at bounding box center [739, 413] width 42 height 21
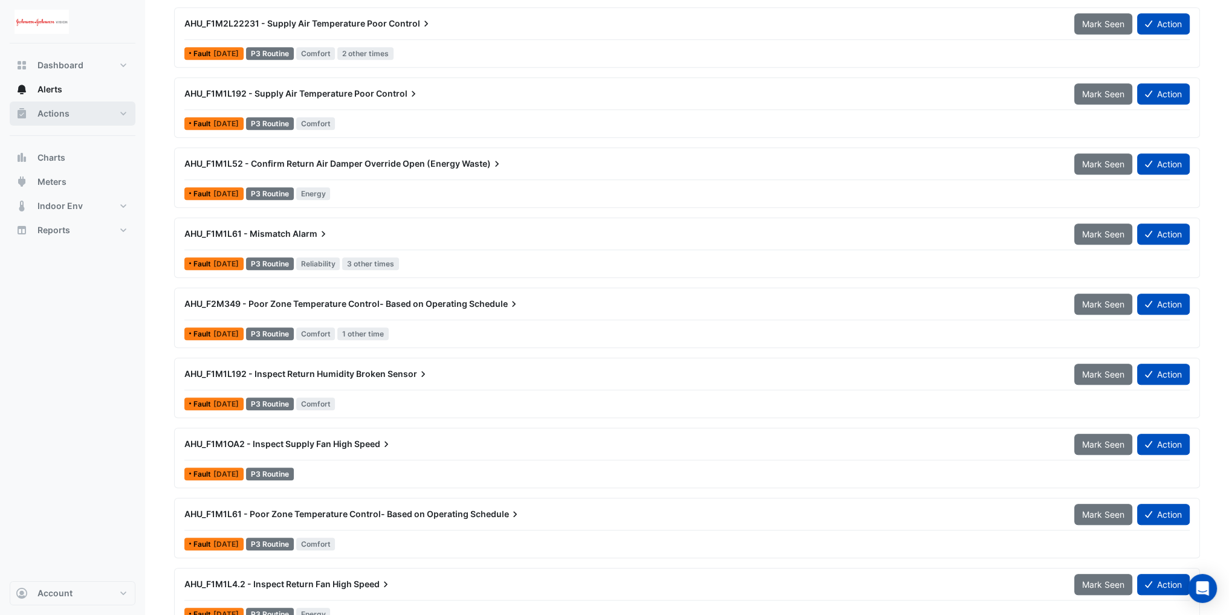
click at [76, 119] on button "Actions" at bounding box center [73, 114] width 126 height 24
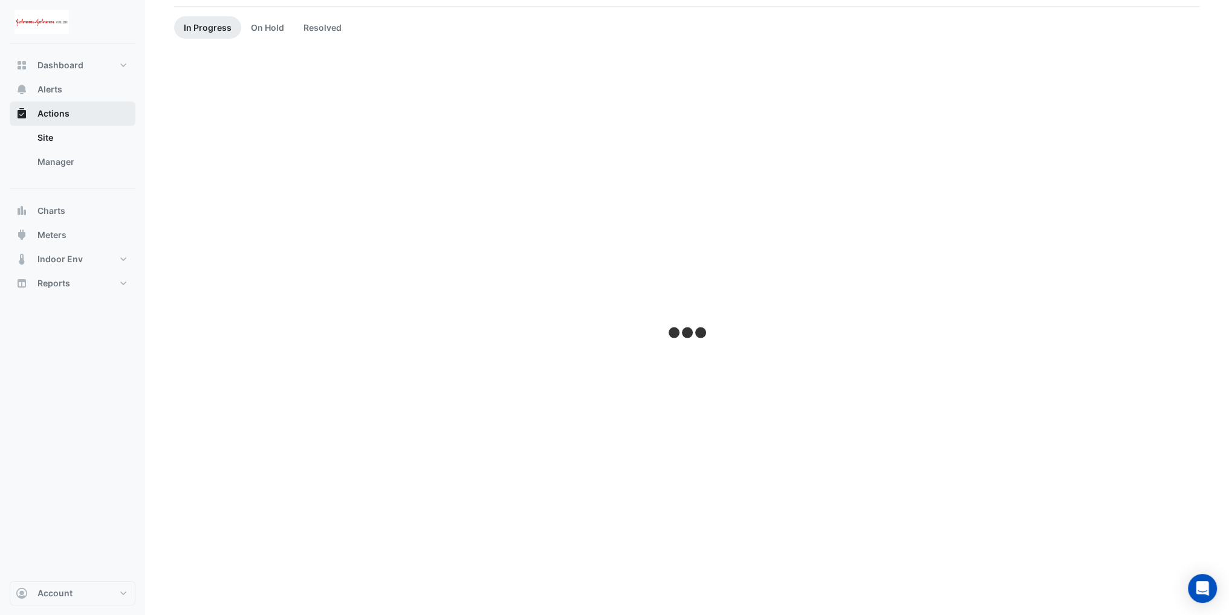
scroll to position [100, 0]
click at [62, 94] on button "Alerts" at bounding box center [73, 89] width 126 height 24
click at [59, 125] on button "Actions" at bounding box center [73, 114] width 126 height 24
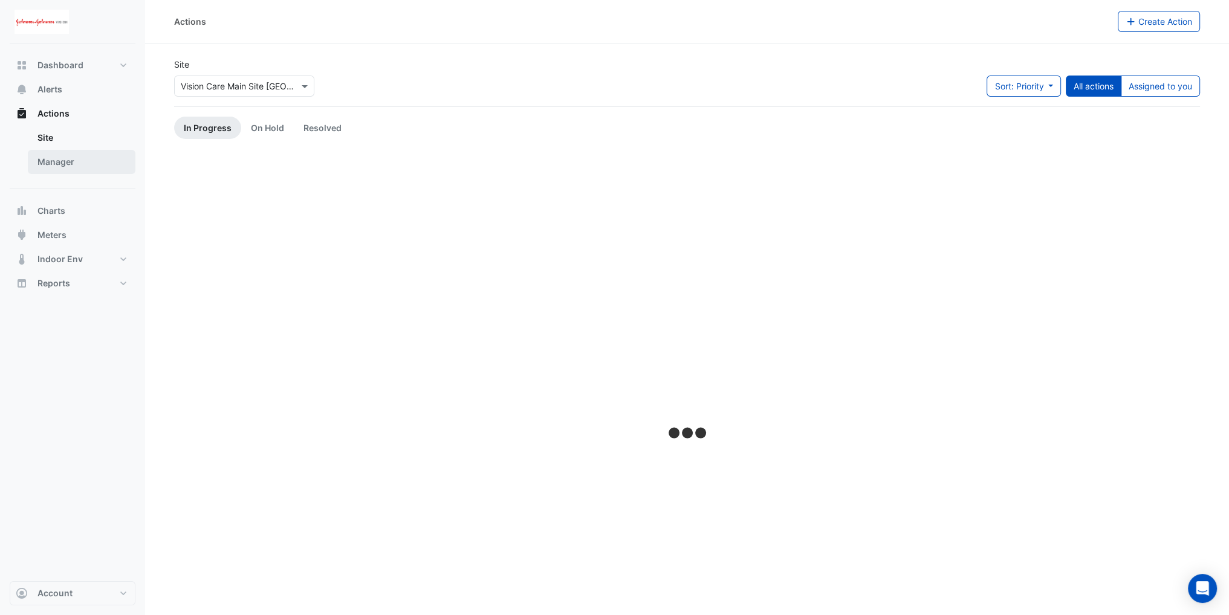
click at [54, 163] on link "Manager" at bounding box center [82, 162] width 108 height 24
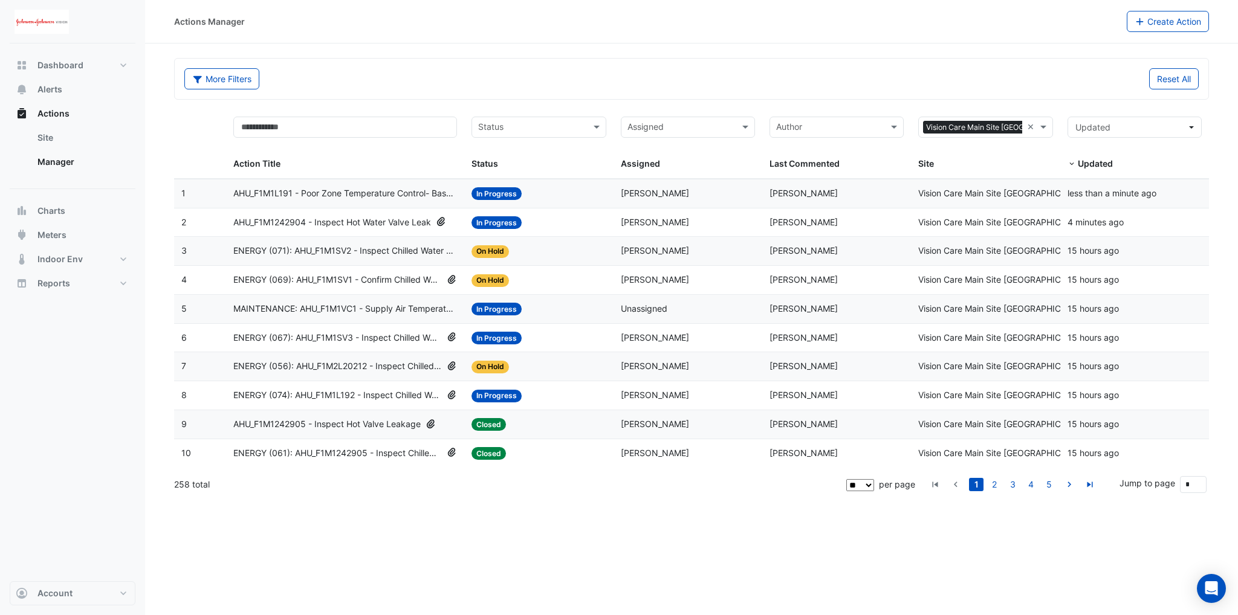
click at [359, 192] on span "AHU_F1M1L191 - Poor Zone Temperature Control- Based on Operating Schedule" at bounding box center [345, 194] width 224 height 14
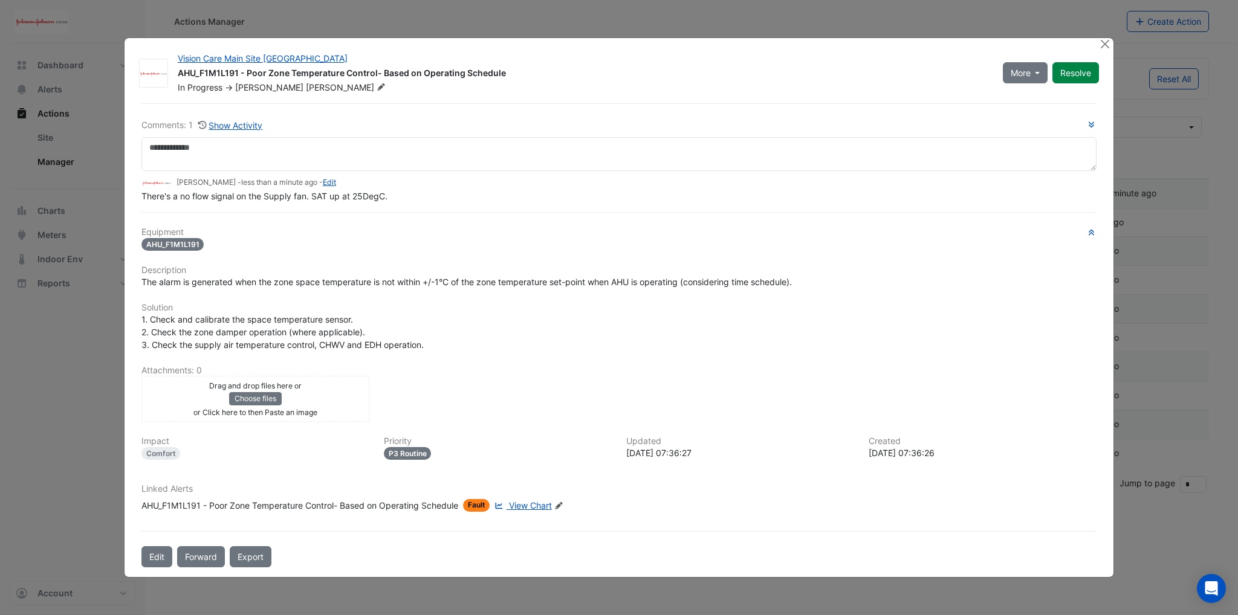
click at [775, 459] on div "Impact Comfort Priority P3 Routine Updated 2025-09-30 07:36:27 Created 2025-09-…" at bounding box center [619, 453] width 970 height 33
click at [296, 395] on div "Drag and drop files here or Choose files or Click here to then Paste an image" at bounding box center [255, 399] width 222 height 40
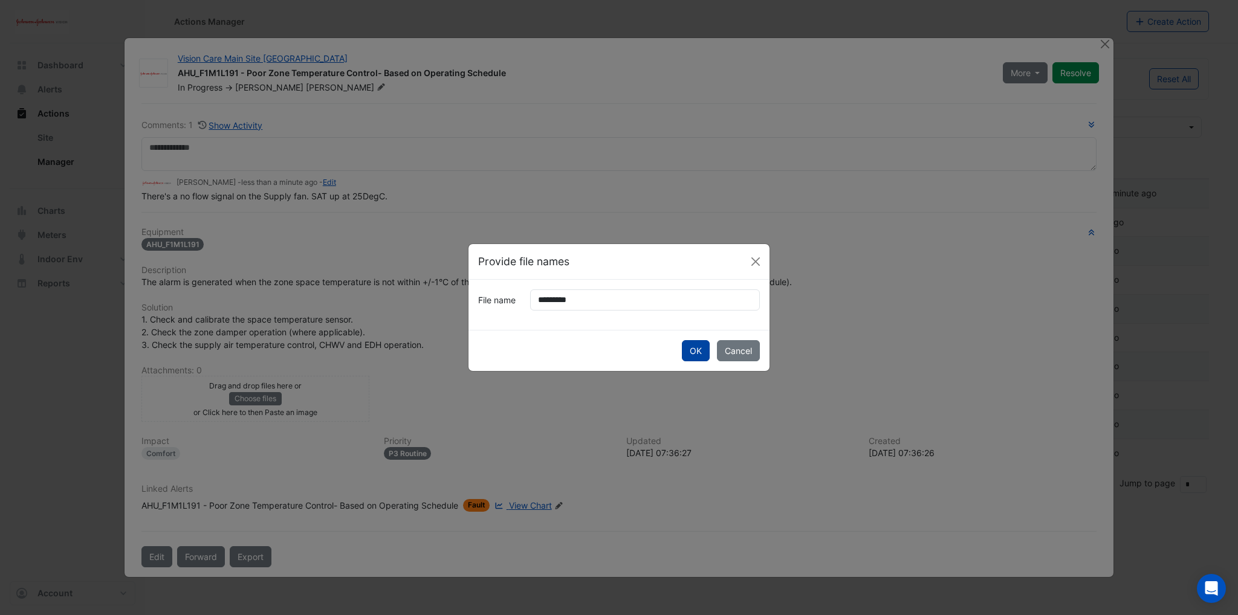
click at [704, 346] on button "OK" at bounding box center [696, 350] width 28 height 21
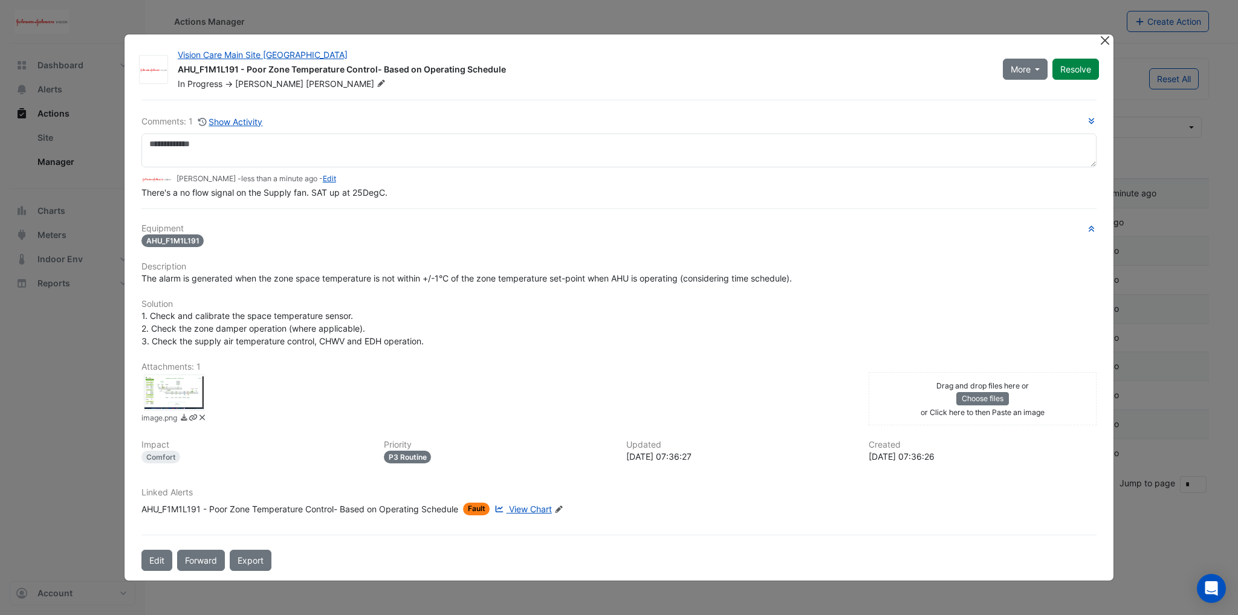
click at [1102, 22] on ngb-modal-window "Vision Care Main Site Limerick AHU_F1M1L191 - Poor Zone Temperature Control- Ba…" at bounding box center [619, 307] width 1238 height 615
click at [1107, 48] on div at bounding box center [1106, 41] width 15 height 14
click at [1108, 41] on button "Close" at bounding box center [1105, 40] width 13 height 13
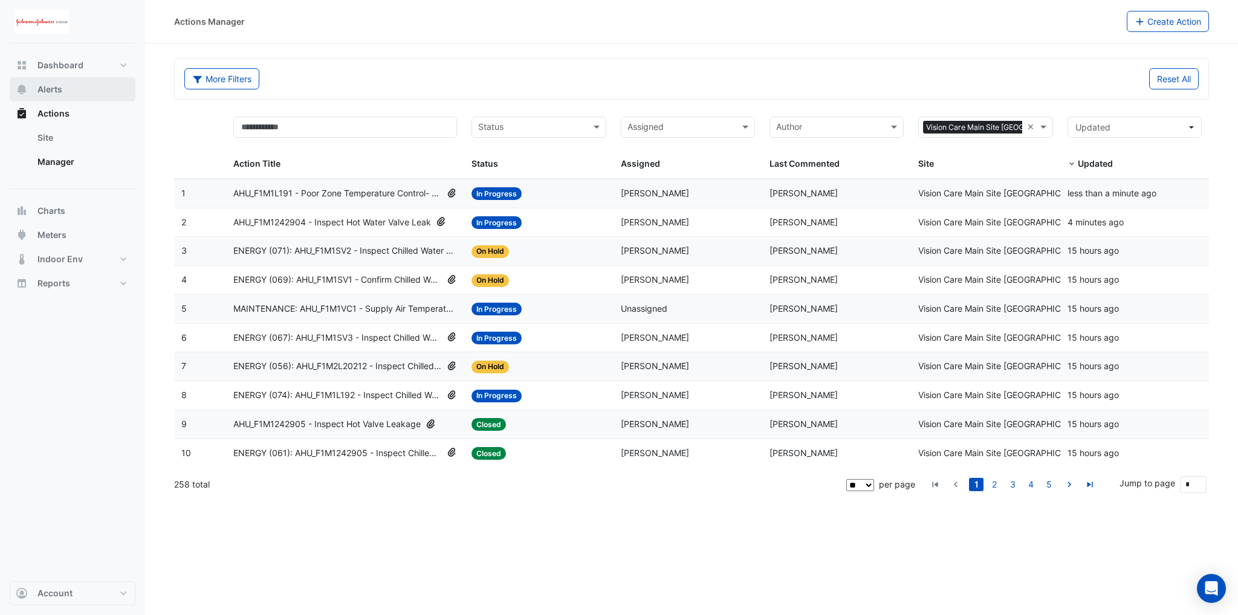
click at [70, 88] on button "Alerts" at bounding box center [73, 89] width 126 height 24
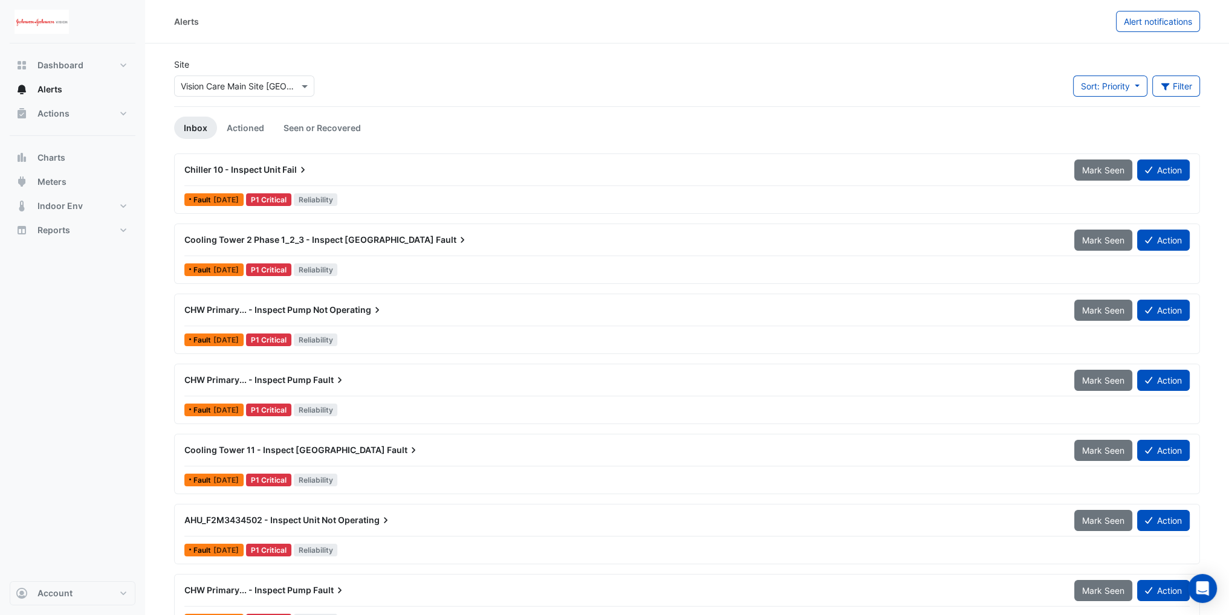
click at [62, 126] on div "Actions Site Manager" at bounding box center [73, 119] width 126 height 34
click at [65, 115] on span "Actions" at bounding box center [53, 114] width 32 height 12
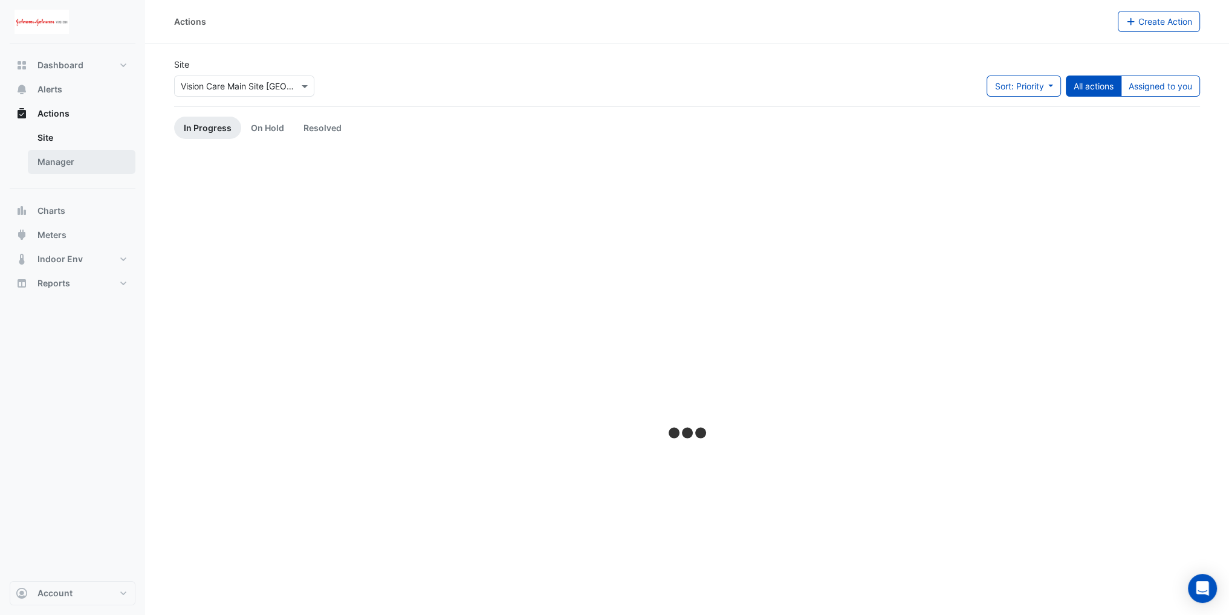
click at [61, 155] on link "Manager" at bounding box center [82, 162] width 108 height 24
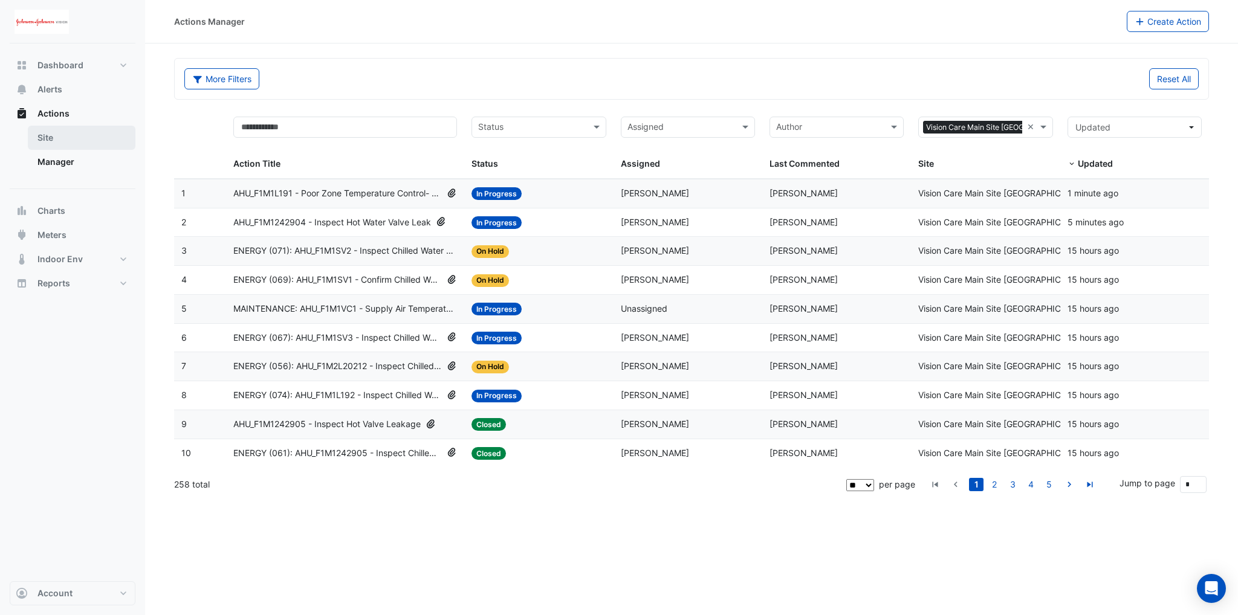
click at [73, 146] on link "Site" at bounding box center [82, 138] width 108 height 24
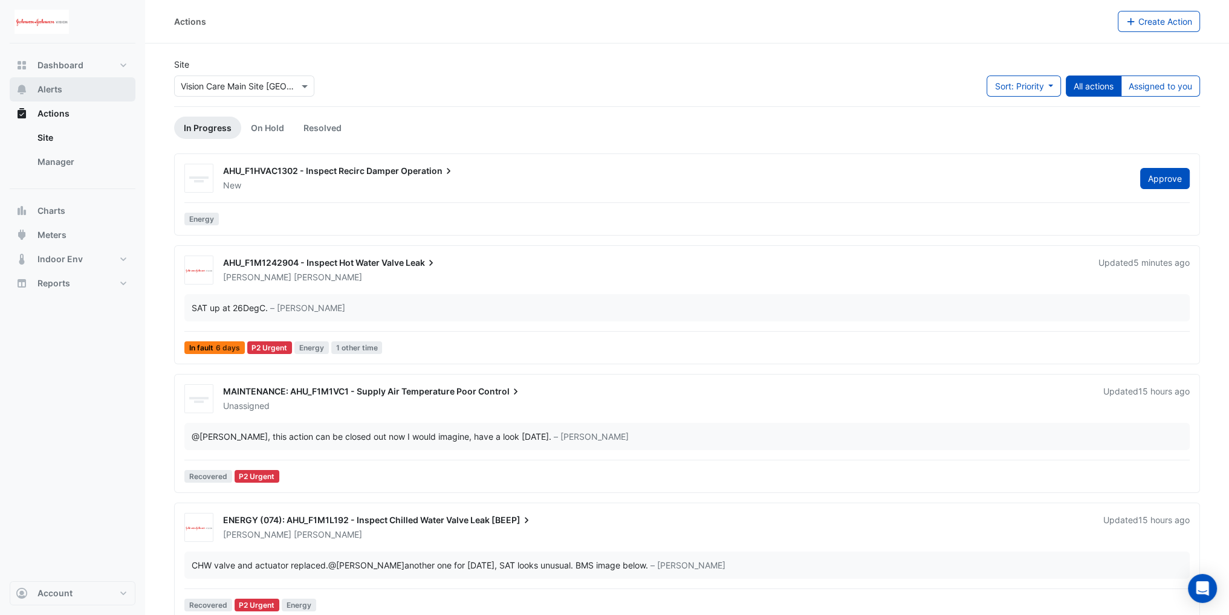
click at [51, 91] on span "Alerts" at bounding box center [49, 89] width 25 height 12
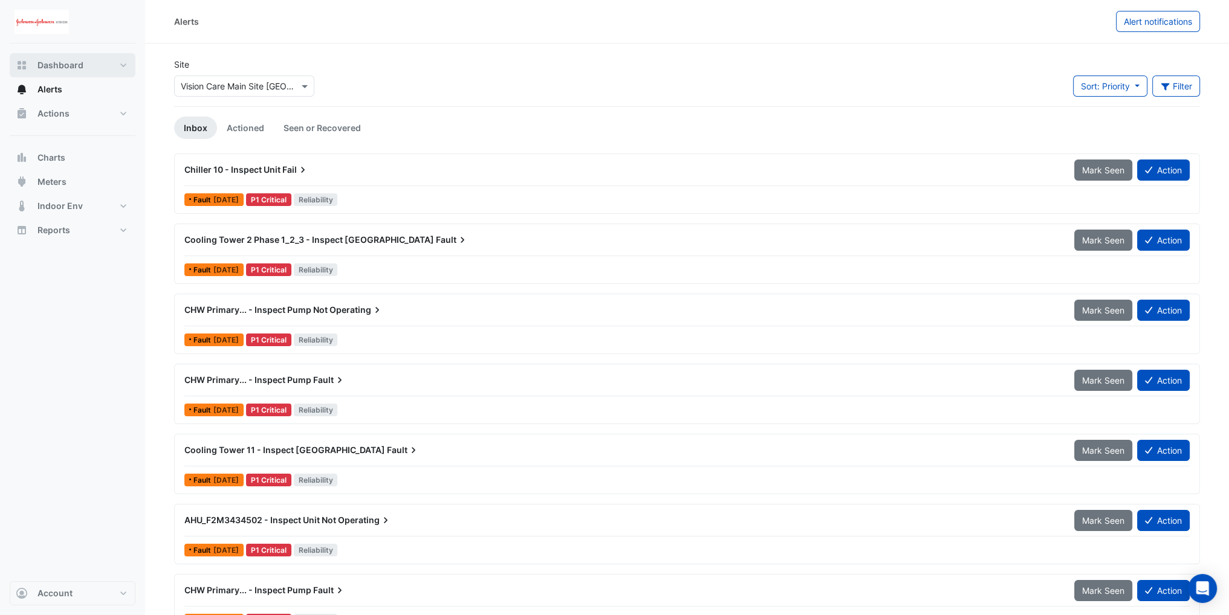
click at [87, 71] on button "Dashboard" at bounding box center [73, 65] width 126 height 24
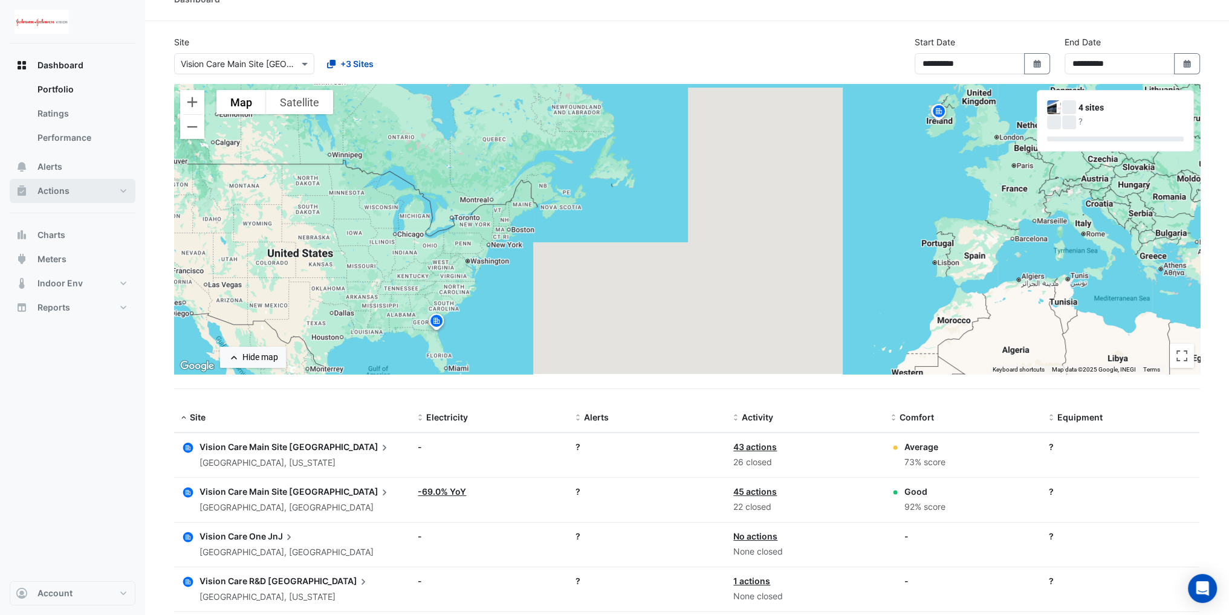
scroll to position [60, 0]
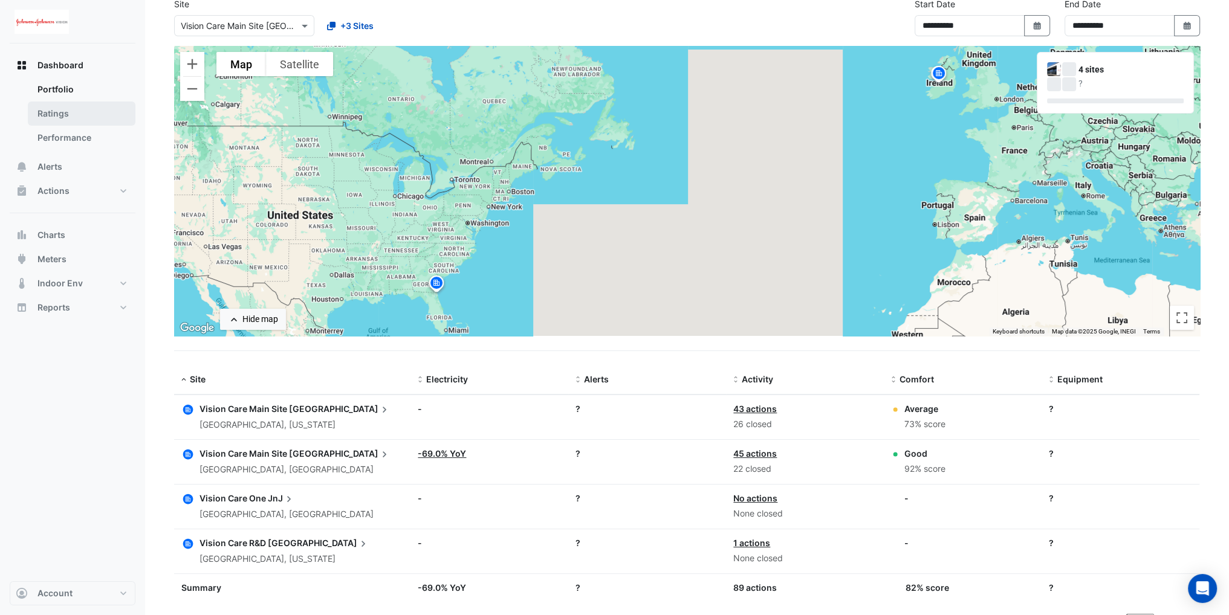
click at [51, 112] on link "Ratings" at bounding box center [82, 114] width 108 height 24
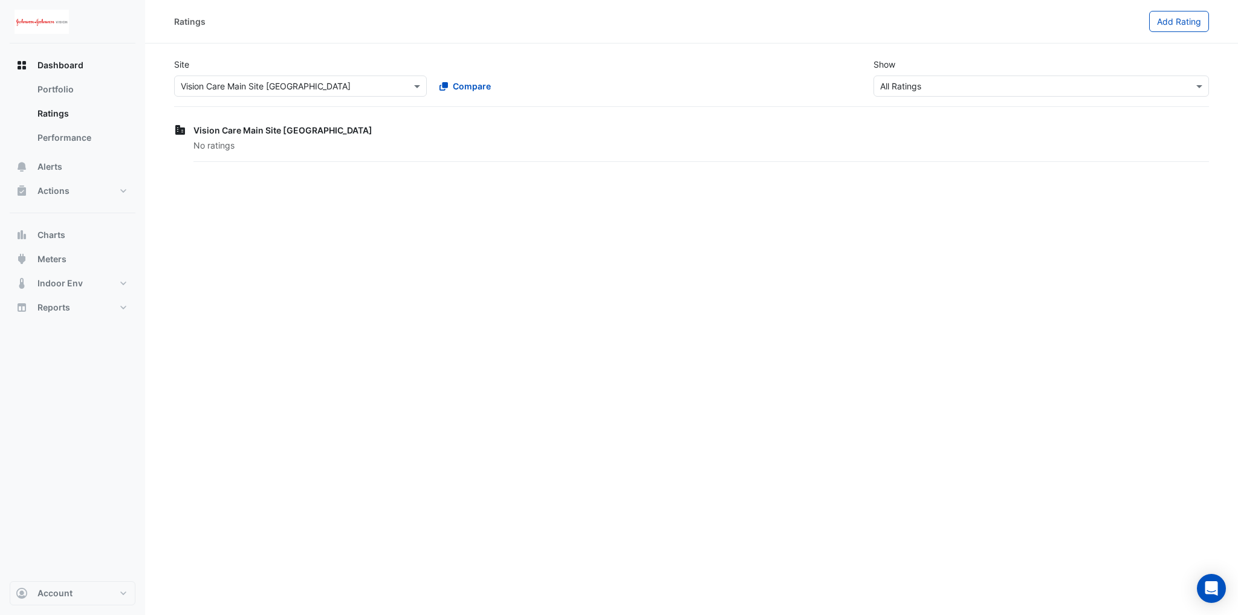
click at [924, 93] on div "× All Ratings" at bounding box center [1042, 86] width 336 height 21
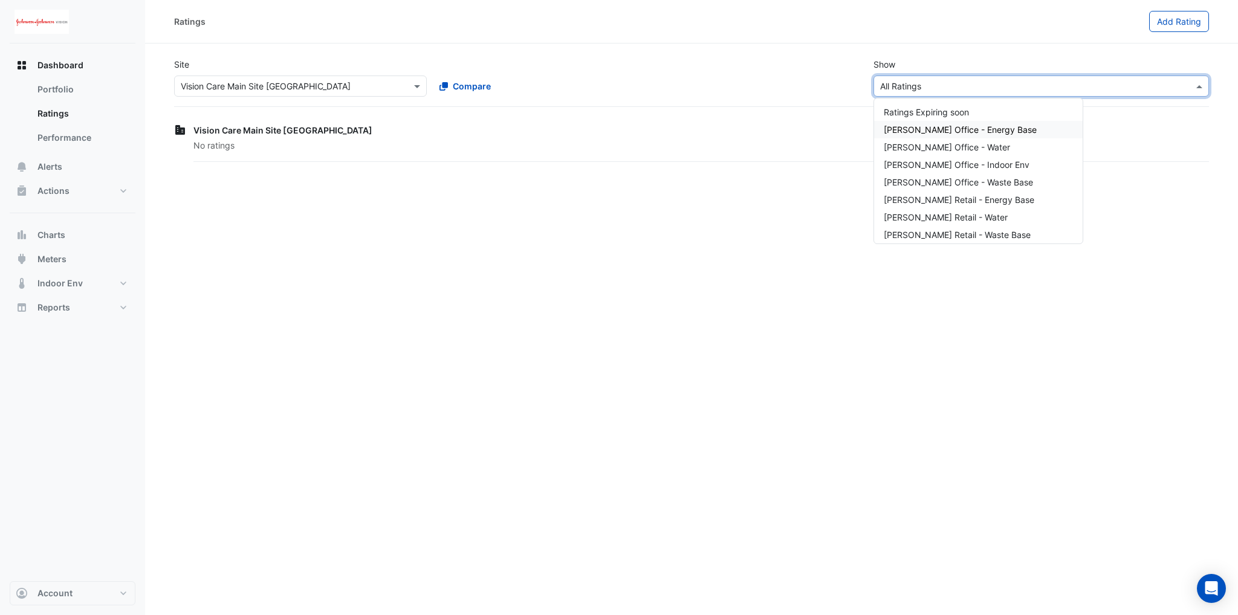
click at [909, 129] on span "NABERS Office - Energy Base" at bounding box center [960, 130] width 153 height 10
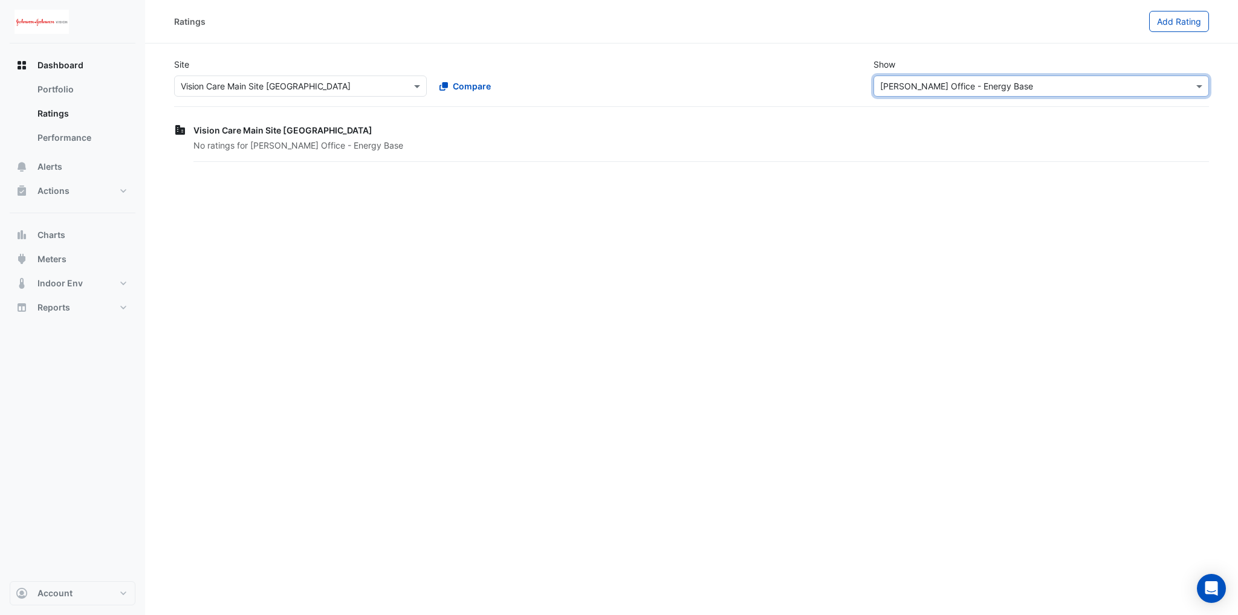
click at [952, 85] on input "text" at bounding box center [1029, 86] width 298 height 13
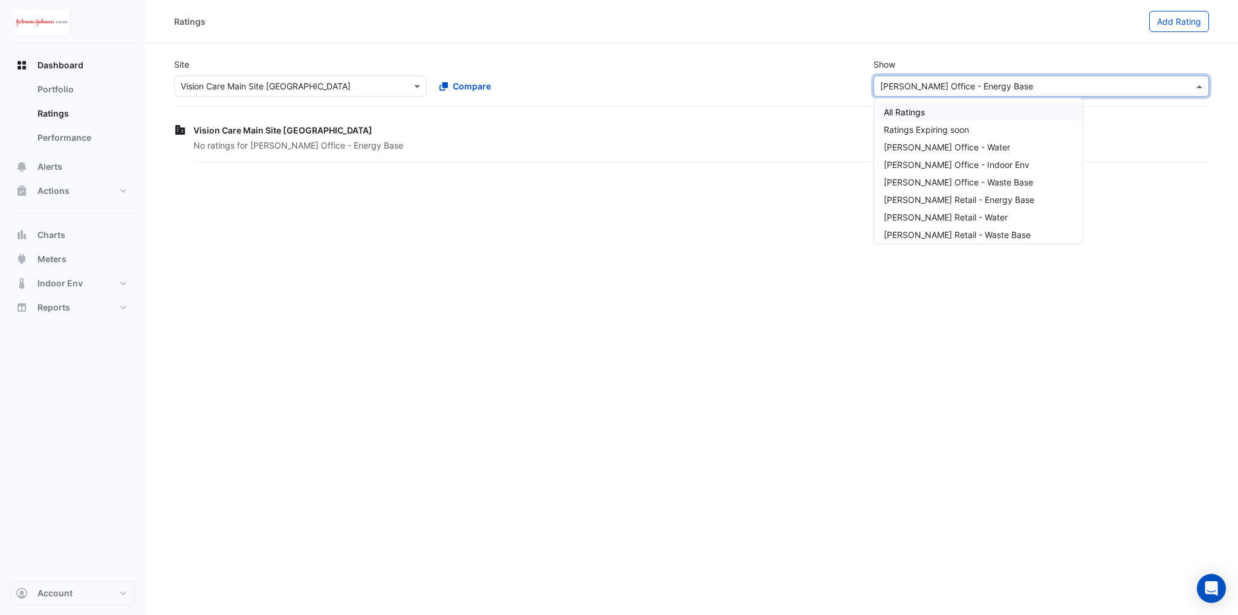
click at [928, 112] on div "All Ratings" at bounding box center [978, 112] width 209 height 18
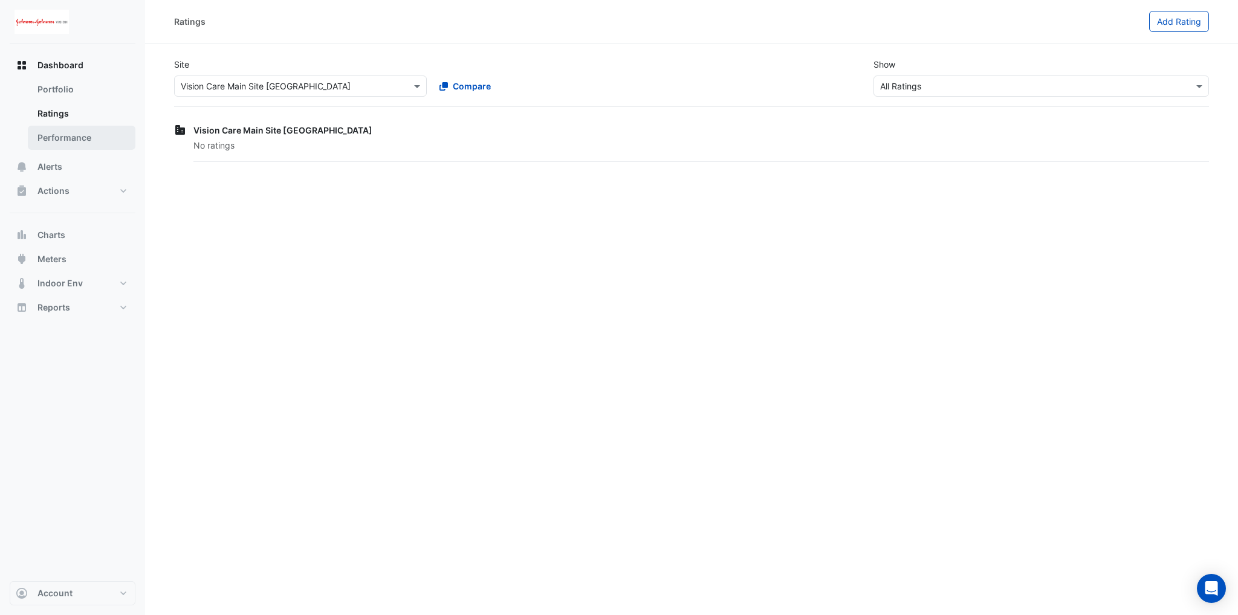
click at [65, 141] on link "Performance" at bounding box center [82, 138] width 108 height 24
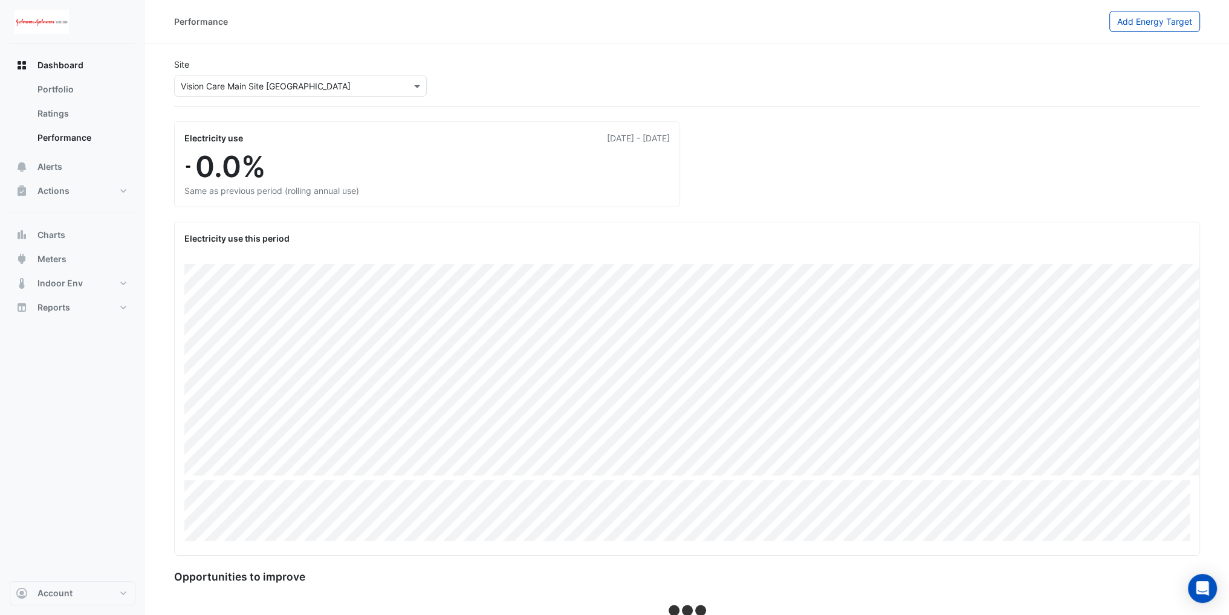
click at [200, 179] on span "0.0%" at bounding box center [230, 166] width 71 height 35
click at [72, 92] on link "Portfolio" at bounding box center [82, 89] width 108 height 24
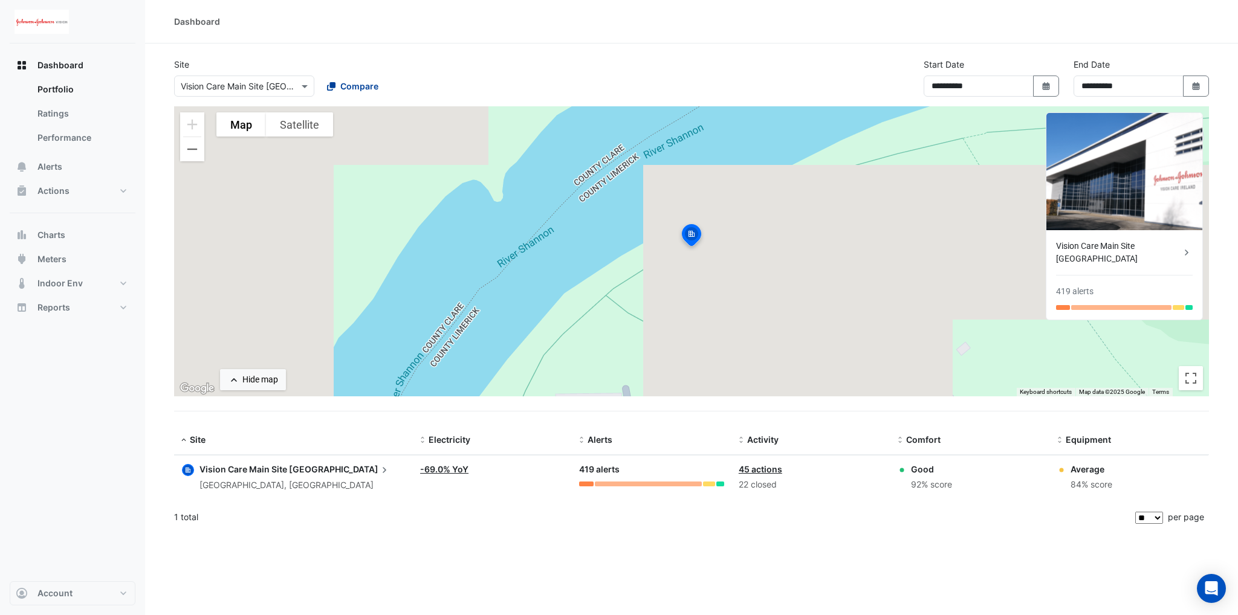
click at [351, 83] on span "Compare" at bounding box center [359, 86] width 38 height 13
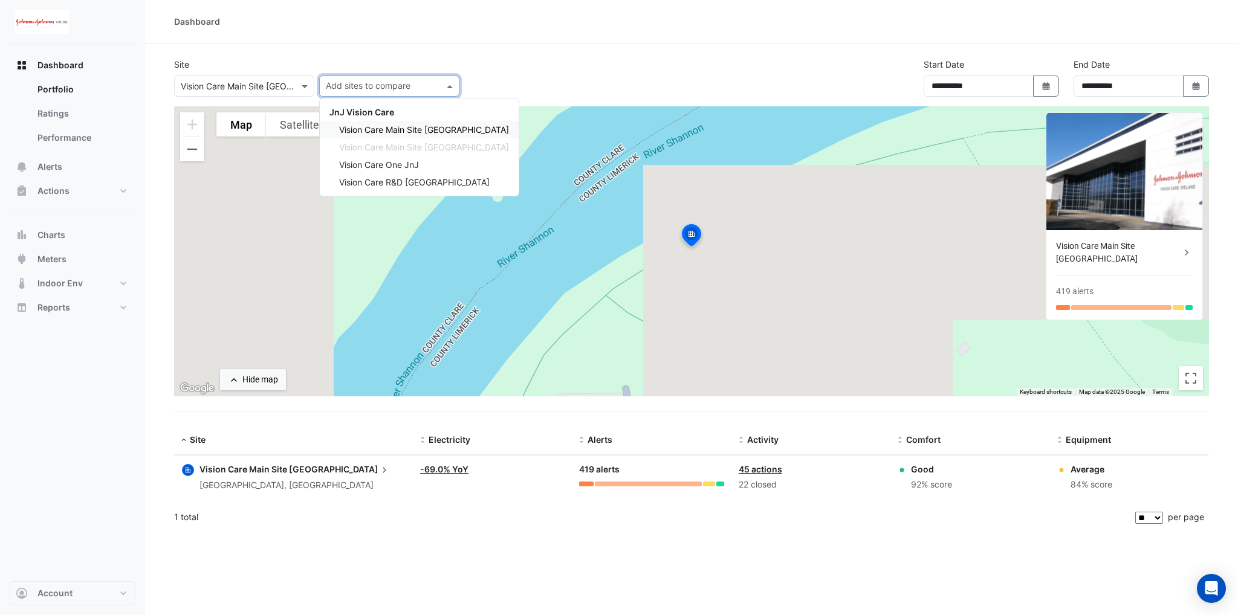
click at [403, 129] on span "Vision Care Main Site Jacksonville" at bounding box center [424, 130] width 170 height 10
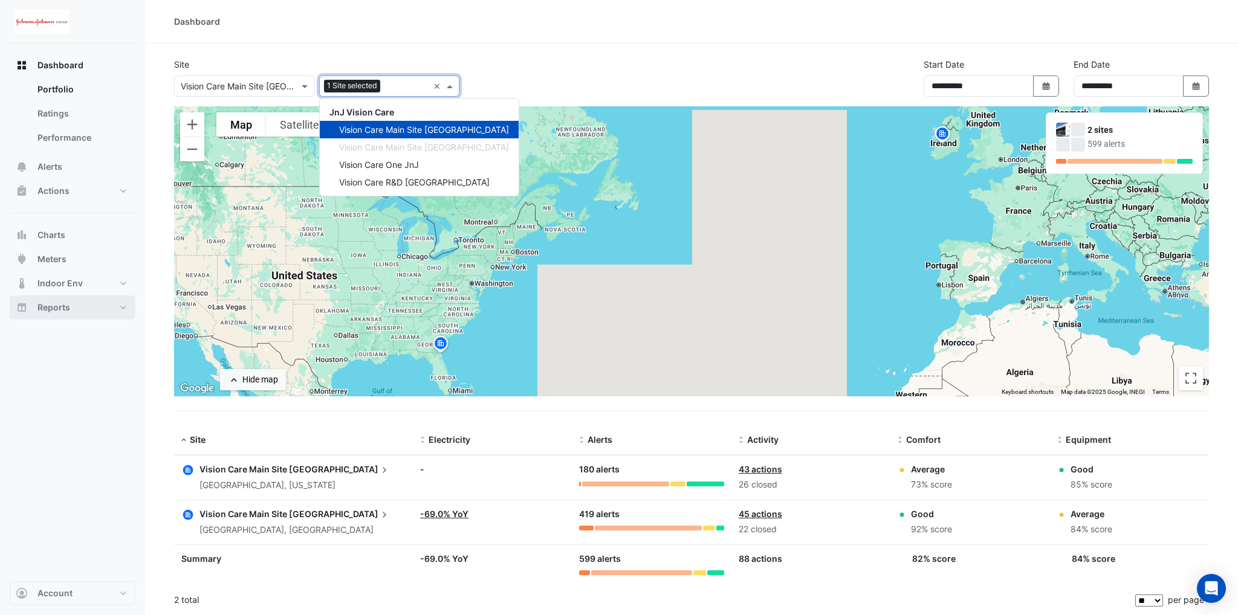
click at [83, 305] on button "Reports" at bounding box center [73, 308] width 126 height 24
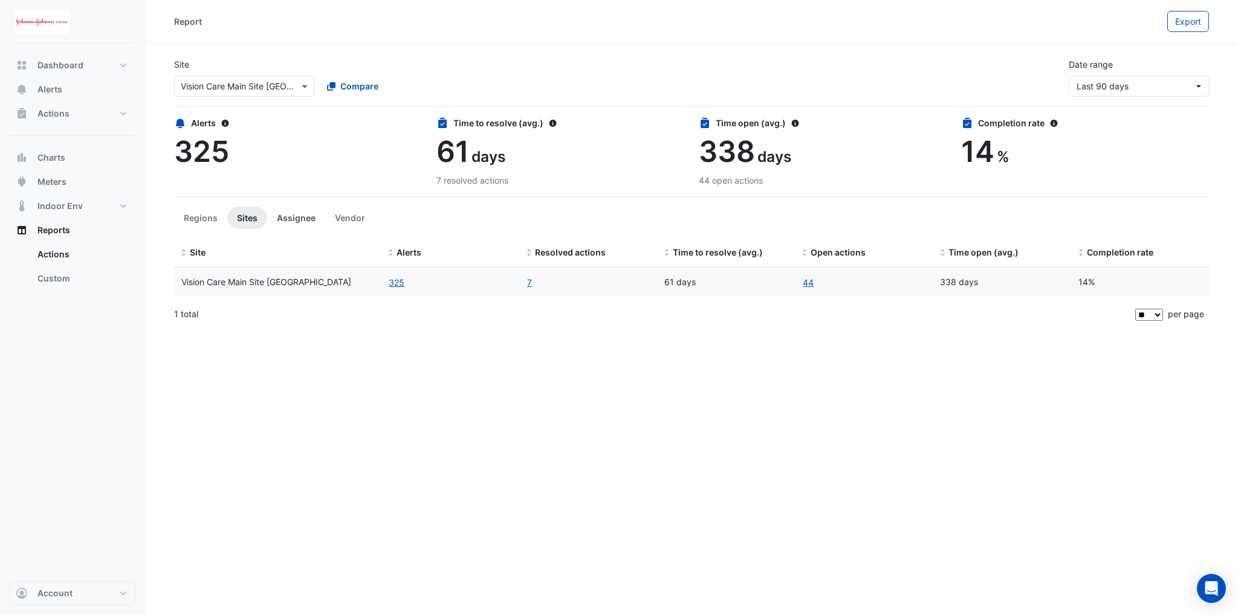
click at [299, 216] on button "Assignee" at bounding box center [296, 218] width 58 height 22
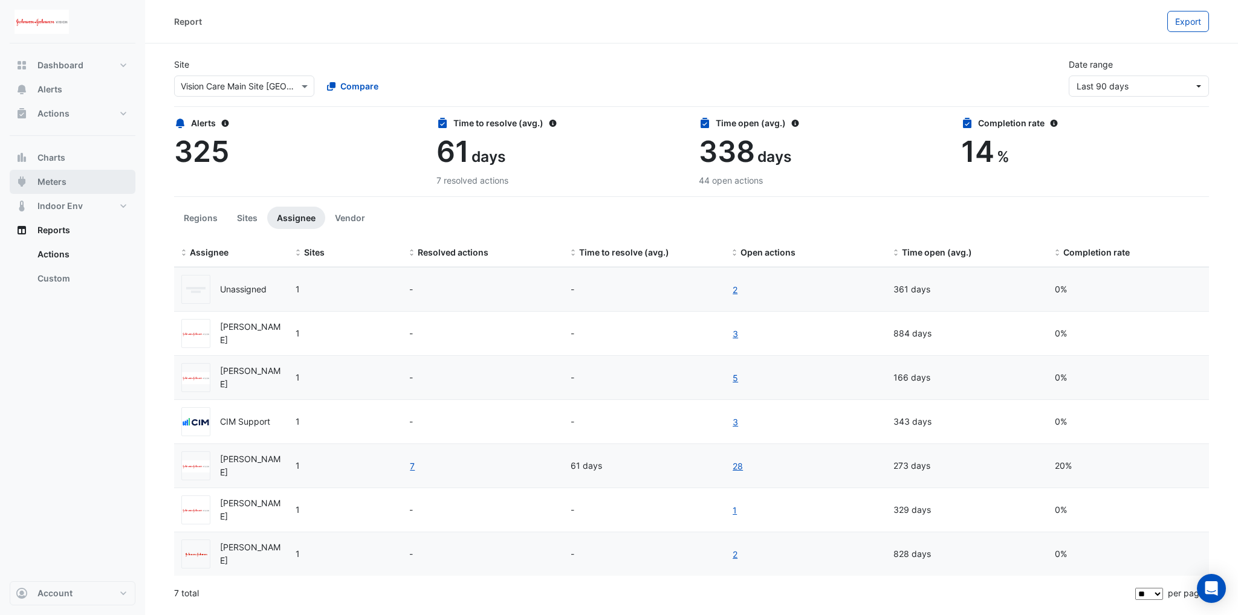
click at [56, 184] on span "Meters" at bounding box center [51, 182] width 29 height 12
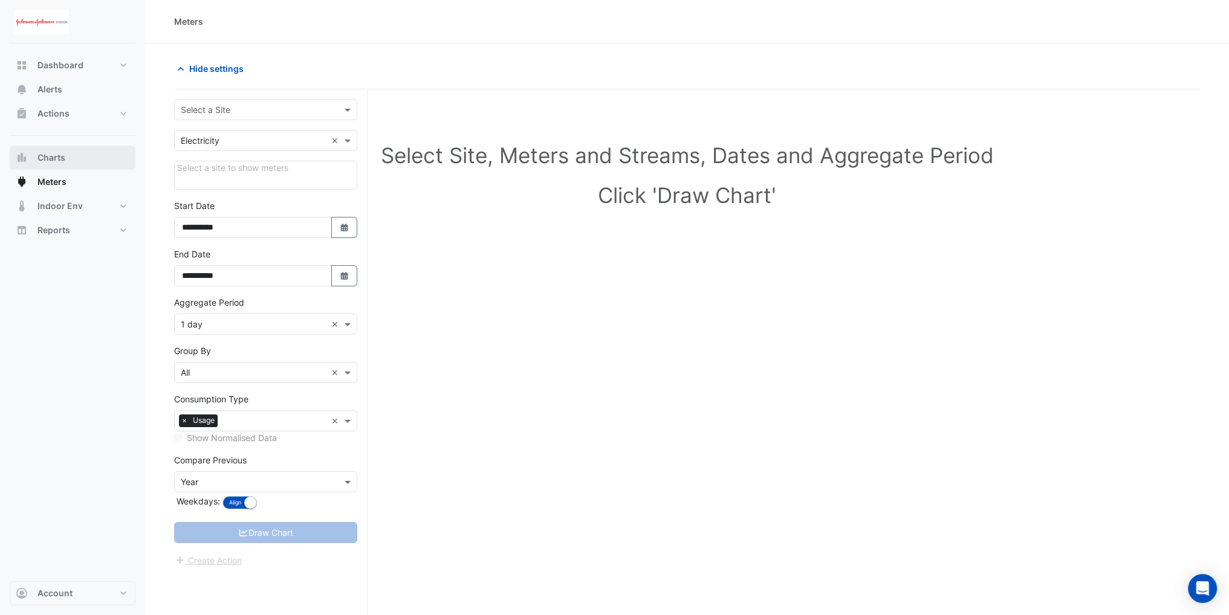
click at [71, 157] on button "Charts" at bounding box center [73, 158] width 126 height 24
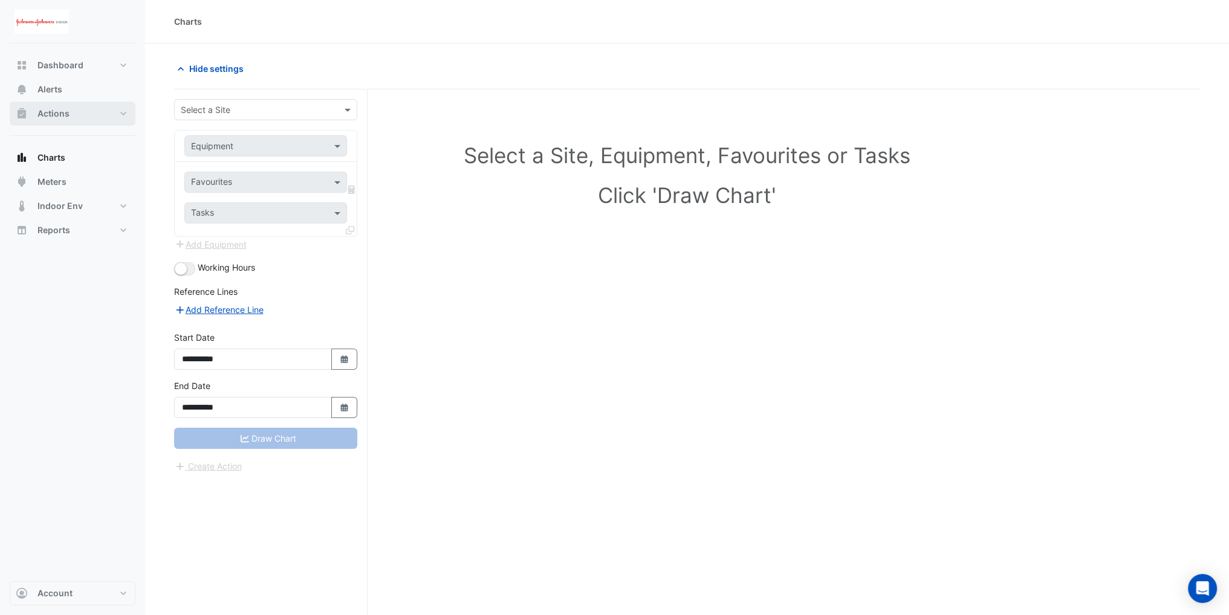
click at [70, 114] on button "Actions" at bounding box center [73, 114] width 126 height 24
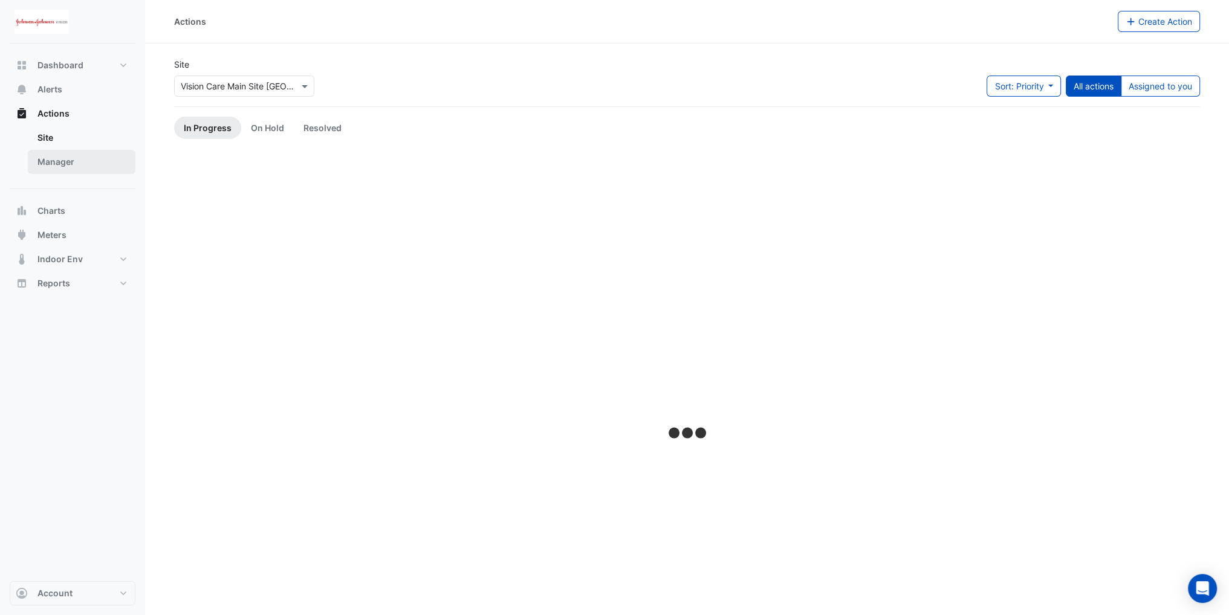
click at [82, 154] on link "Manager" at bounding box center [82, 162] width 108 height 24
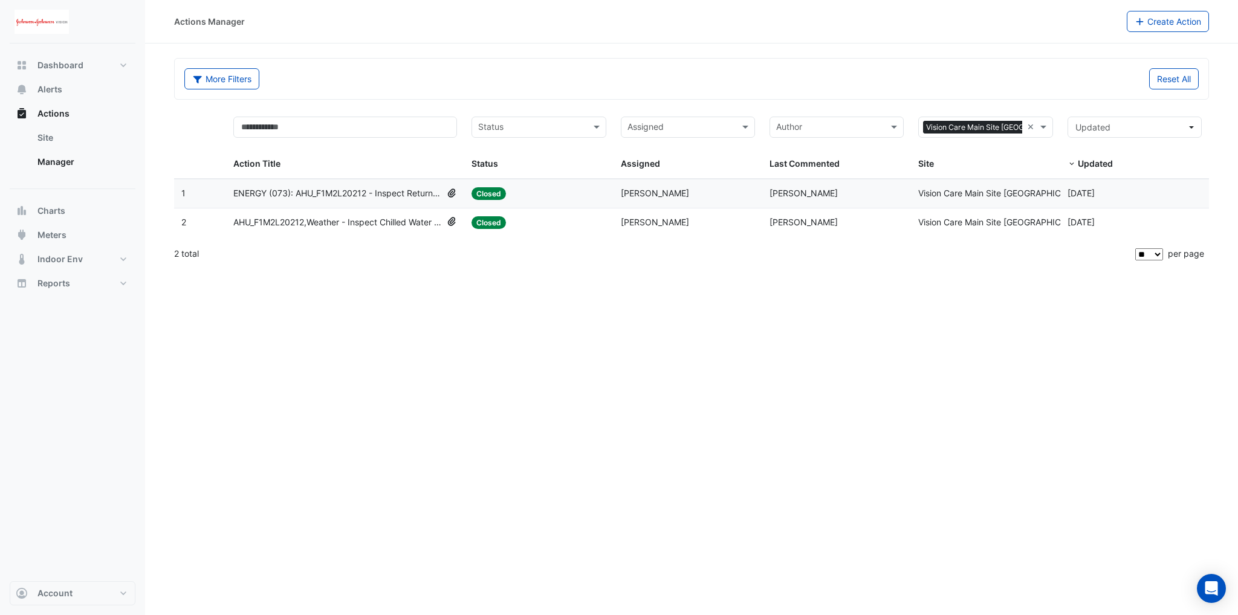
click at [324, 191] on span "ENERGY (073): AHU_F1M2L20212 - Inspect Return Temp Broken Sensor [BEEP]" at bounding box center [337, 194] width 209 height 14
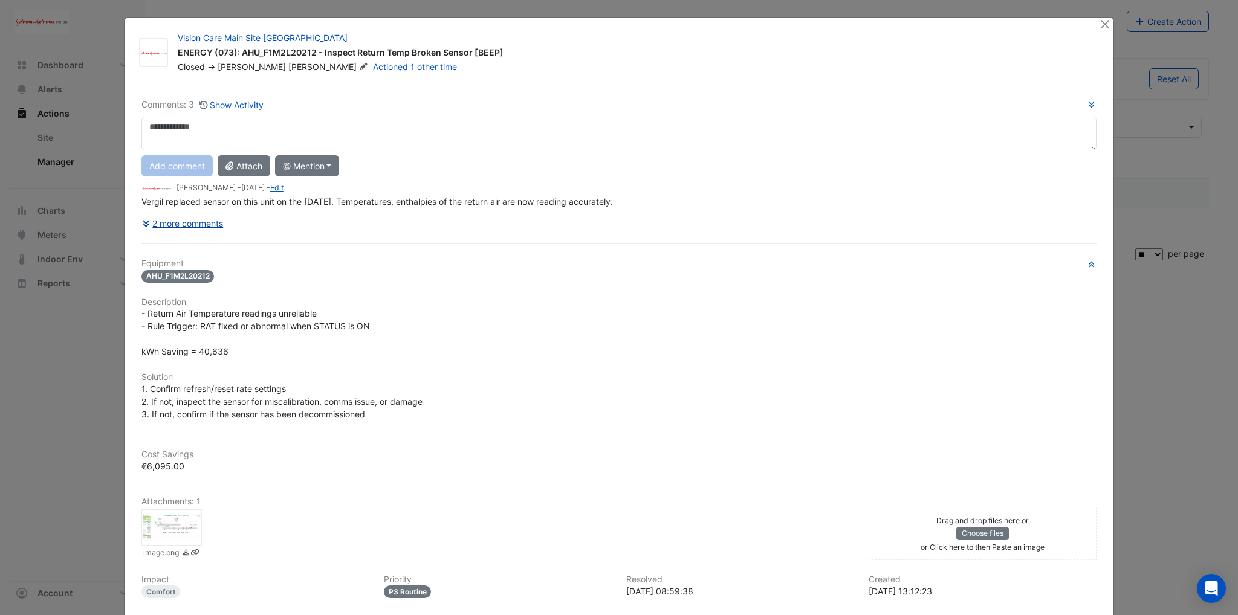
click at [200, 225] on button "2 more comments" at bounding box center [182, 223] width 83 height 21
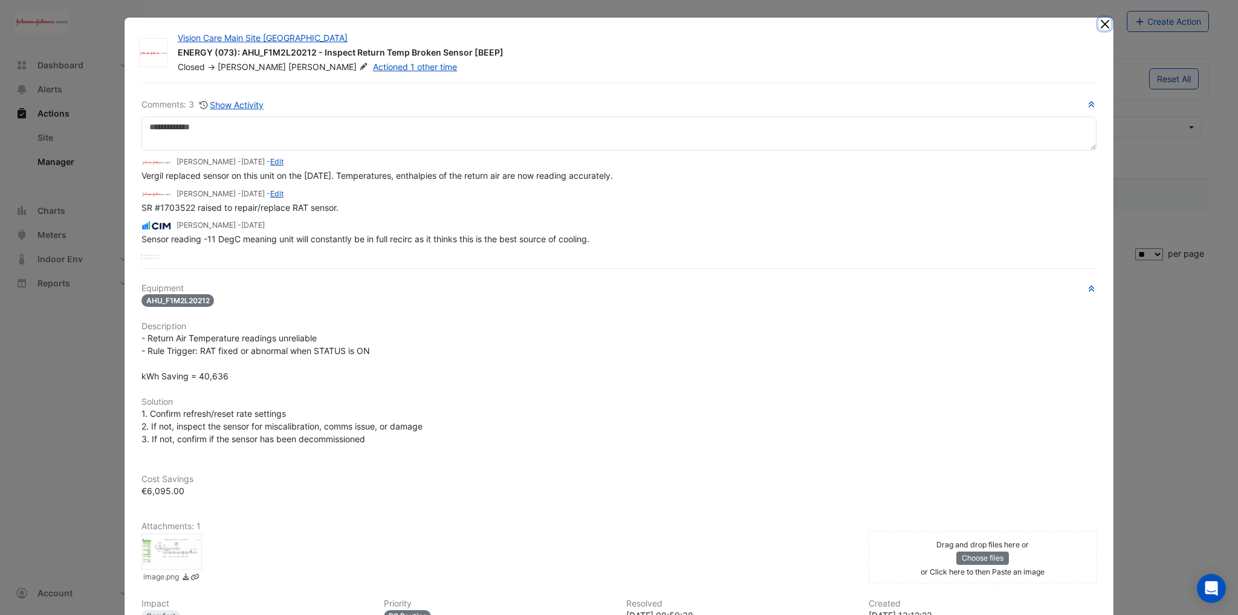
click at [1102, 27] on button "Close" at bounding box center [1105, 24] width 13 height 13
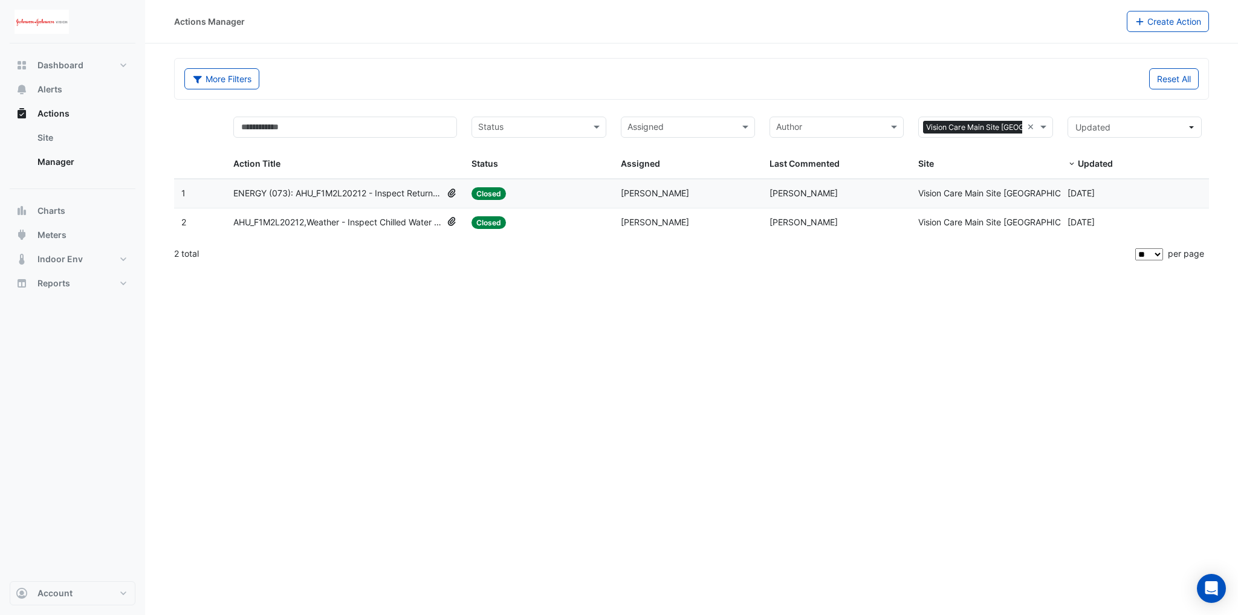
click at [285, 226] on span "AHU_F1M2L20212,Weather - Inspect Chilled Water Valve Leak" at bounding box center [337, 223] width 209 height 14
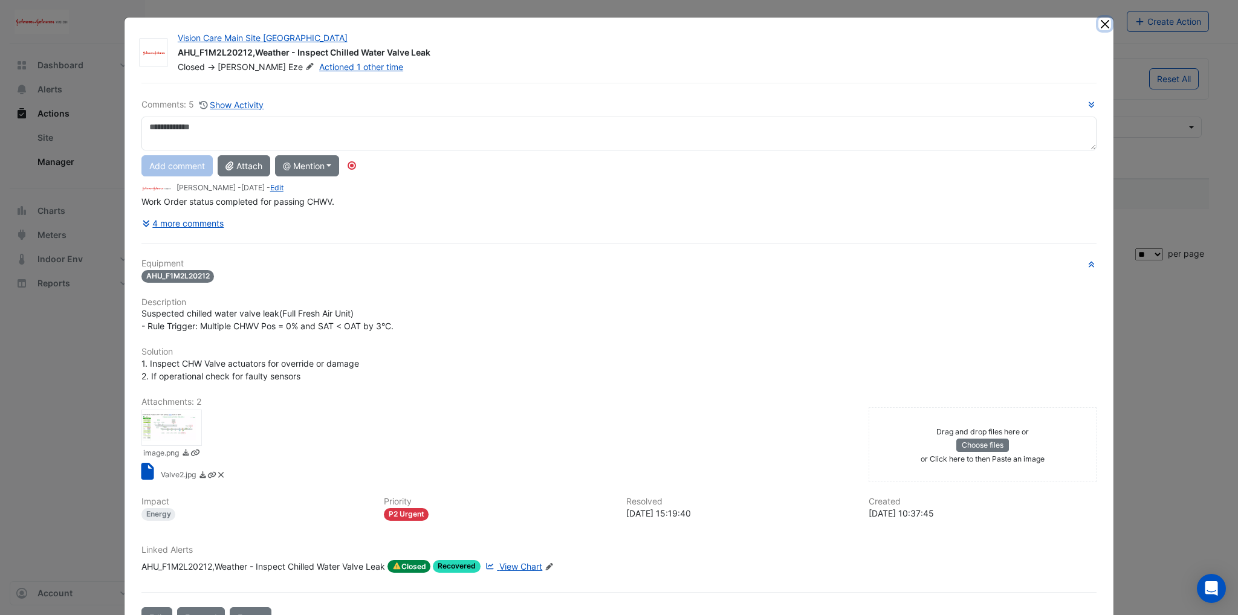
click at [1099, 24] on button "Close" at bounding box center [1105, 24] width 13 height 13
